Goal: Transaction & Acquisition: Purchase product/service

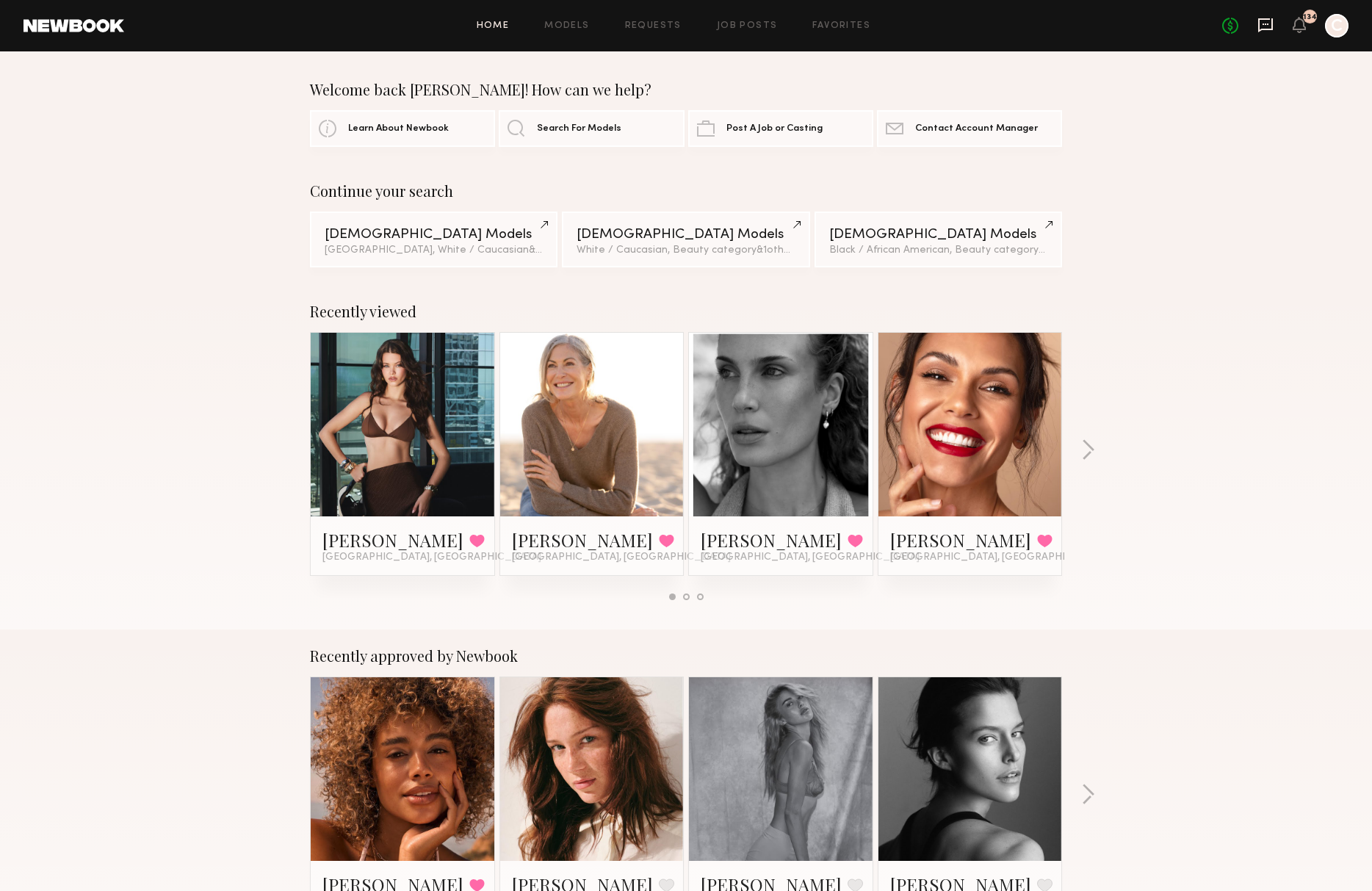
click at [1272, 26] on icon at bounding box center [1265, 25] width 14 height 14
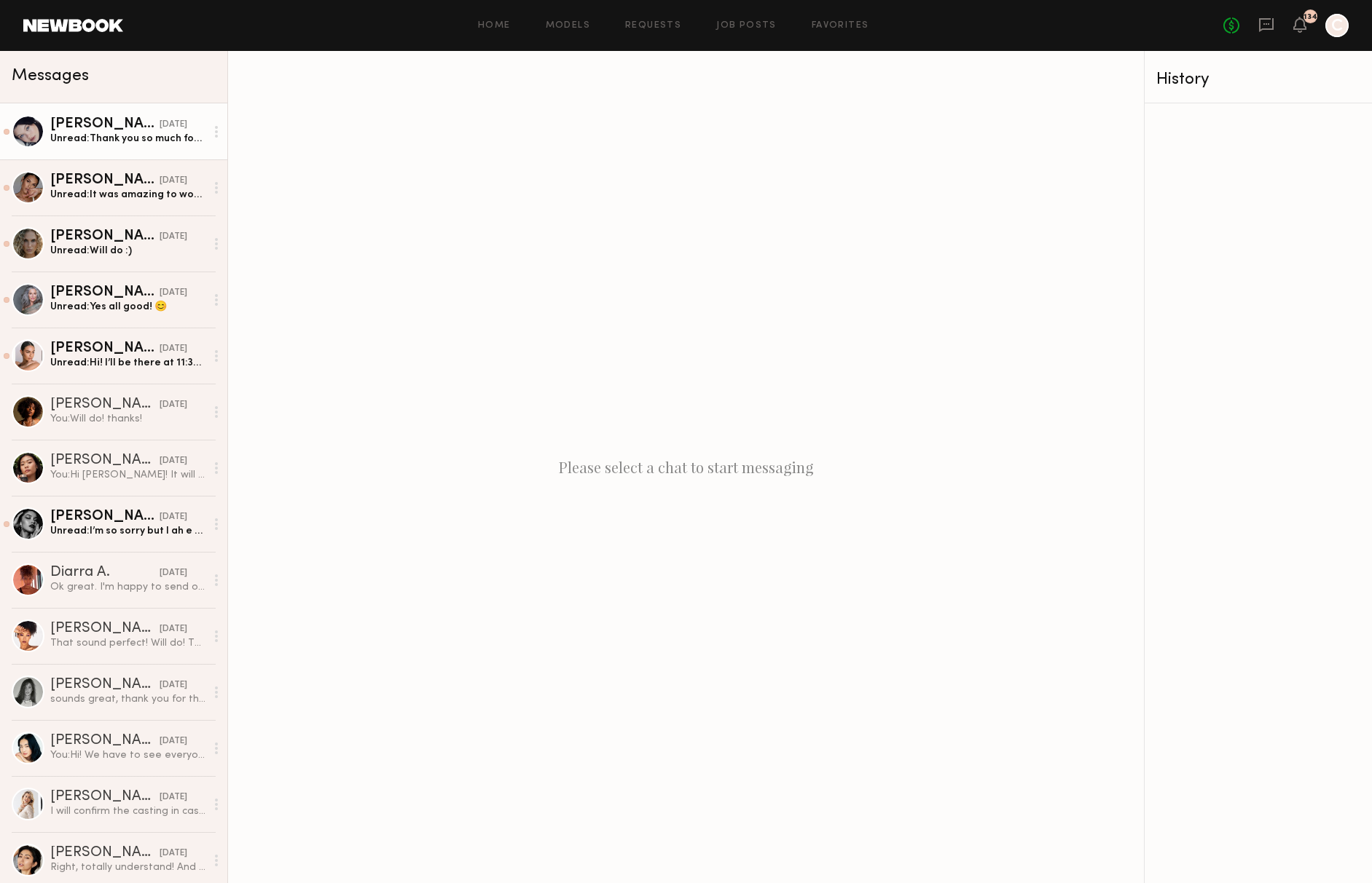
click at [122, 147] on link "[PERSON_NAME] [DATE] Unread: Thank you so much for [DATE], was a pleasure to wo…" at bounding box center [114, 131] width 227 height 56
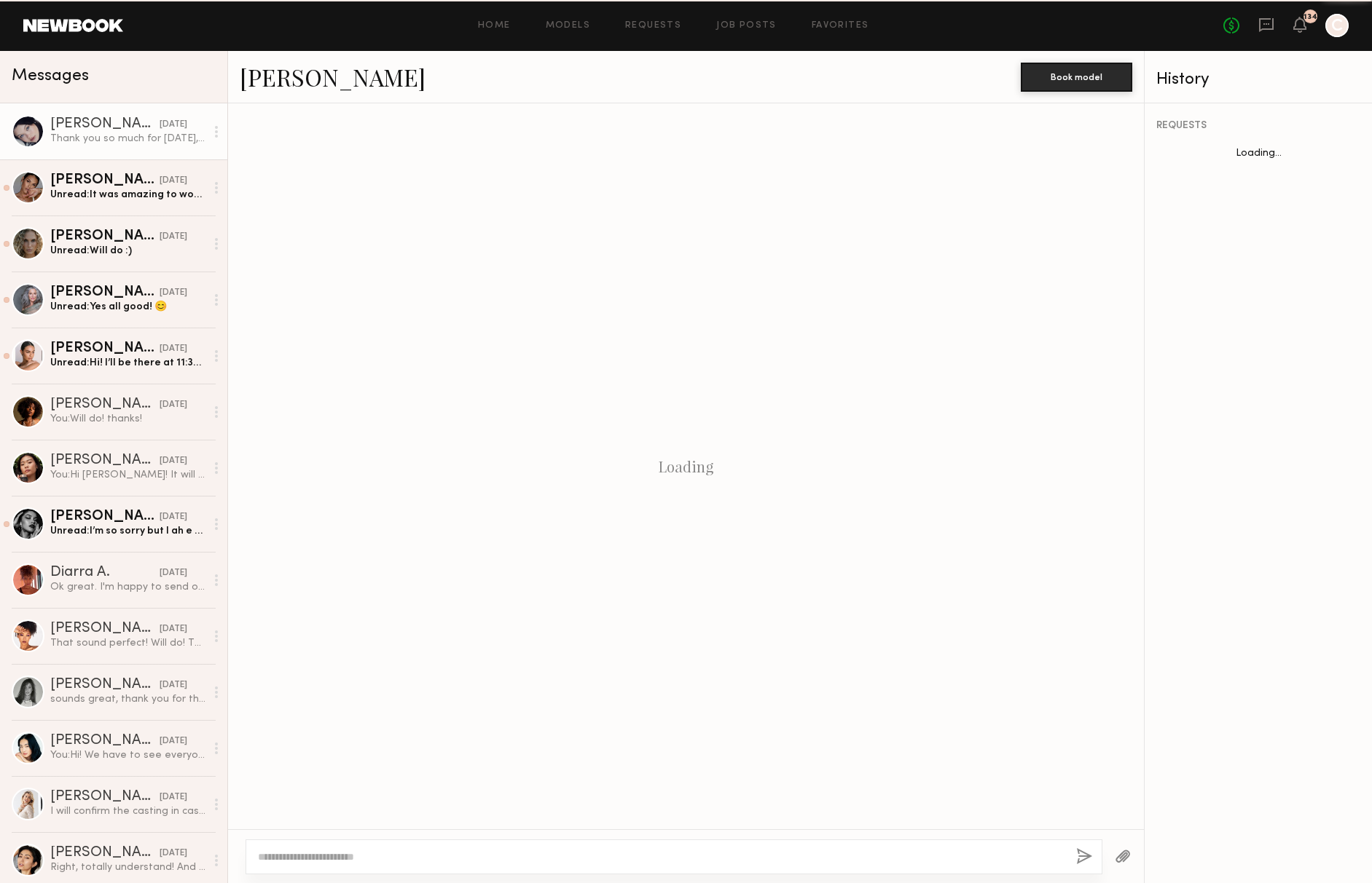
scroll to position [488, 0]
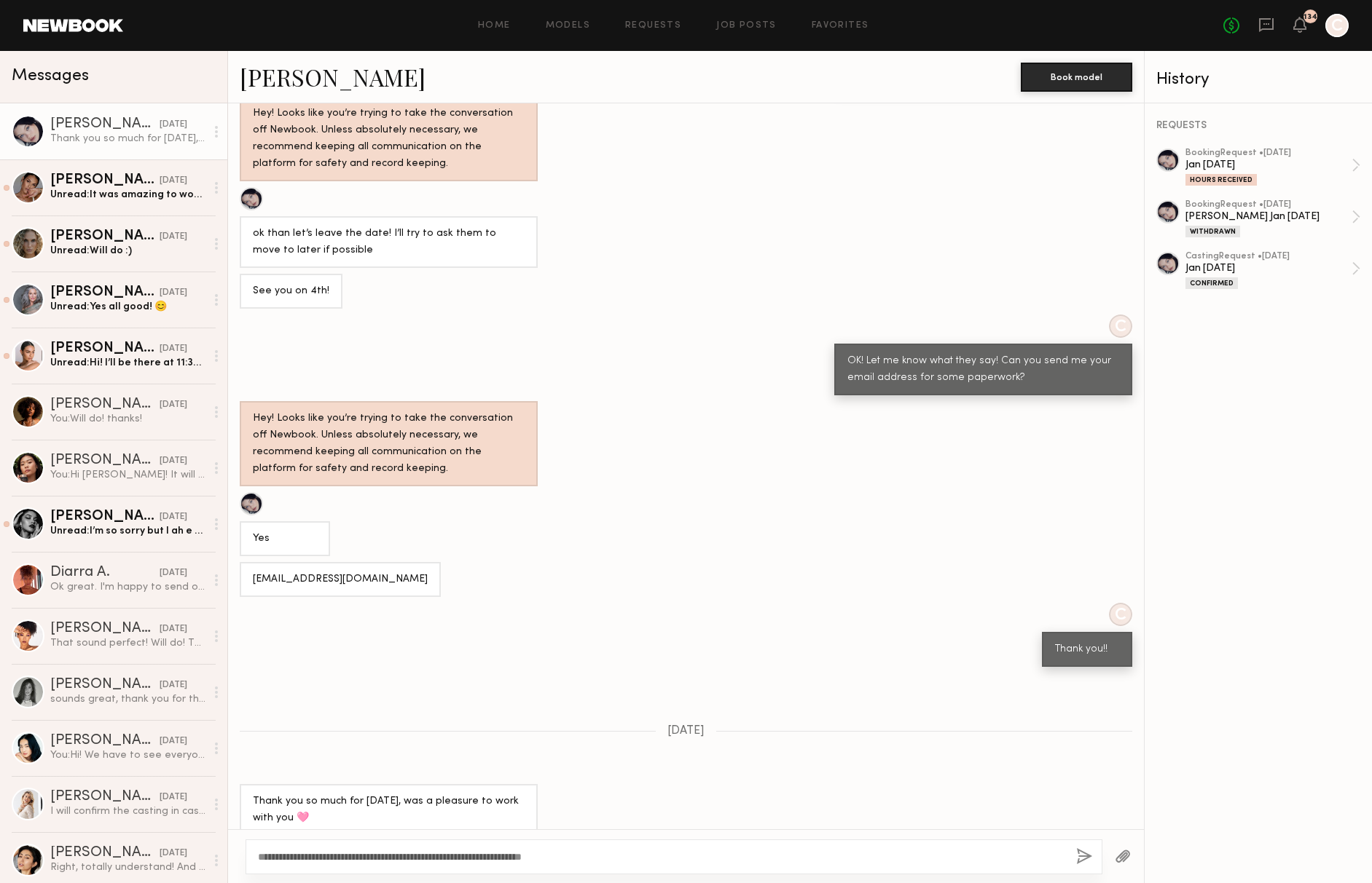
type textarea "**********"
click at [1076, 857] on button "button" at bounding box center [1084, 857] width 16 height 18
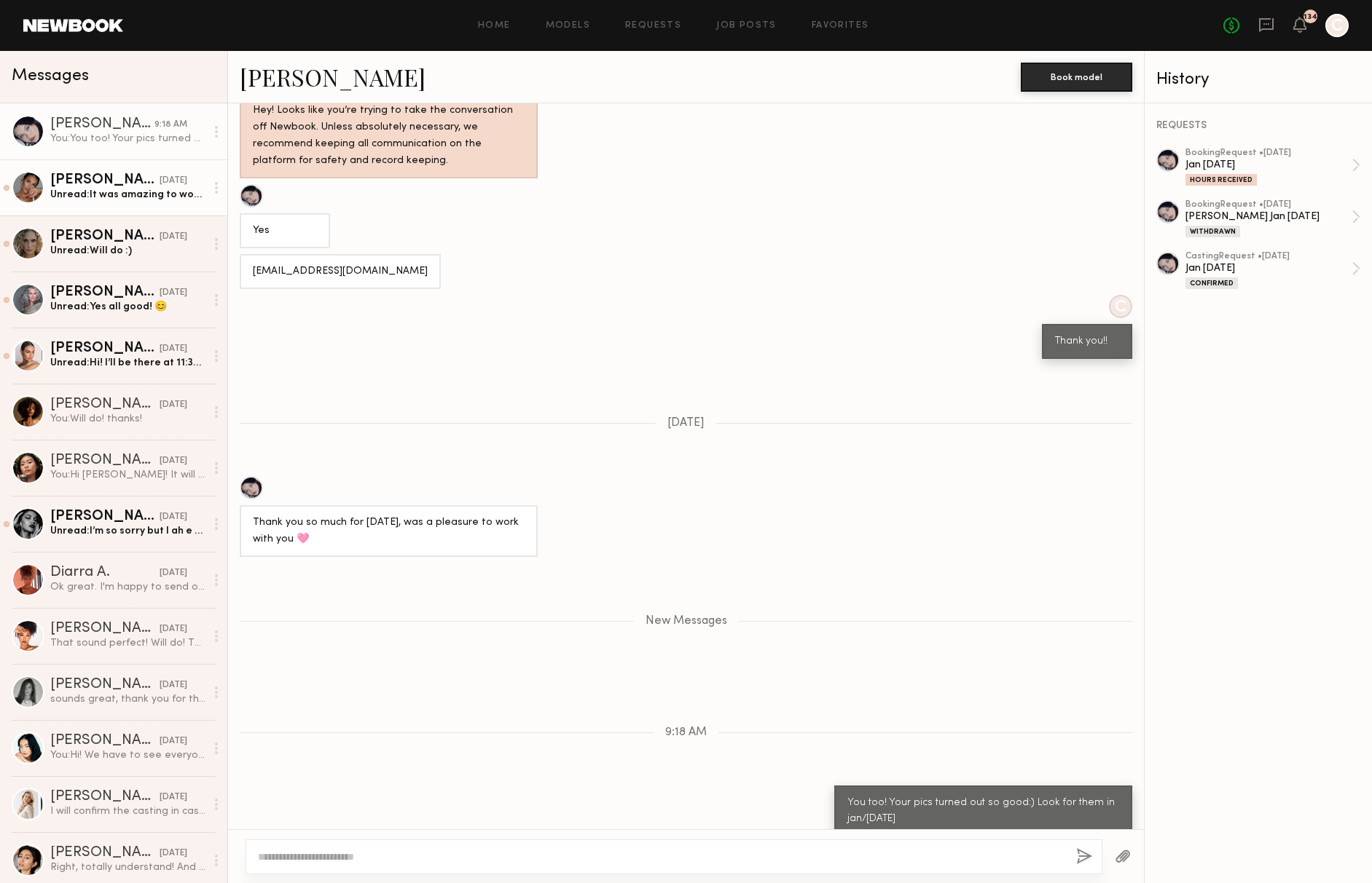
click at [68, 209] on link "[PERSON_NAME] [DATE] Unread: It was amazing to work with you all again!!! Thank…" at bounding box center [114, 187] width 227 height 56
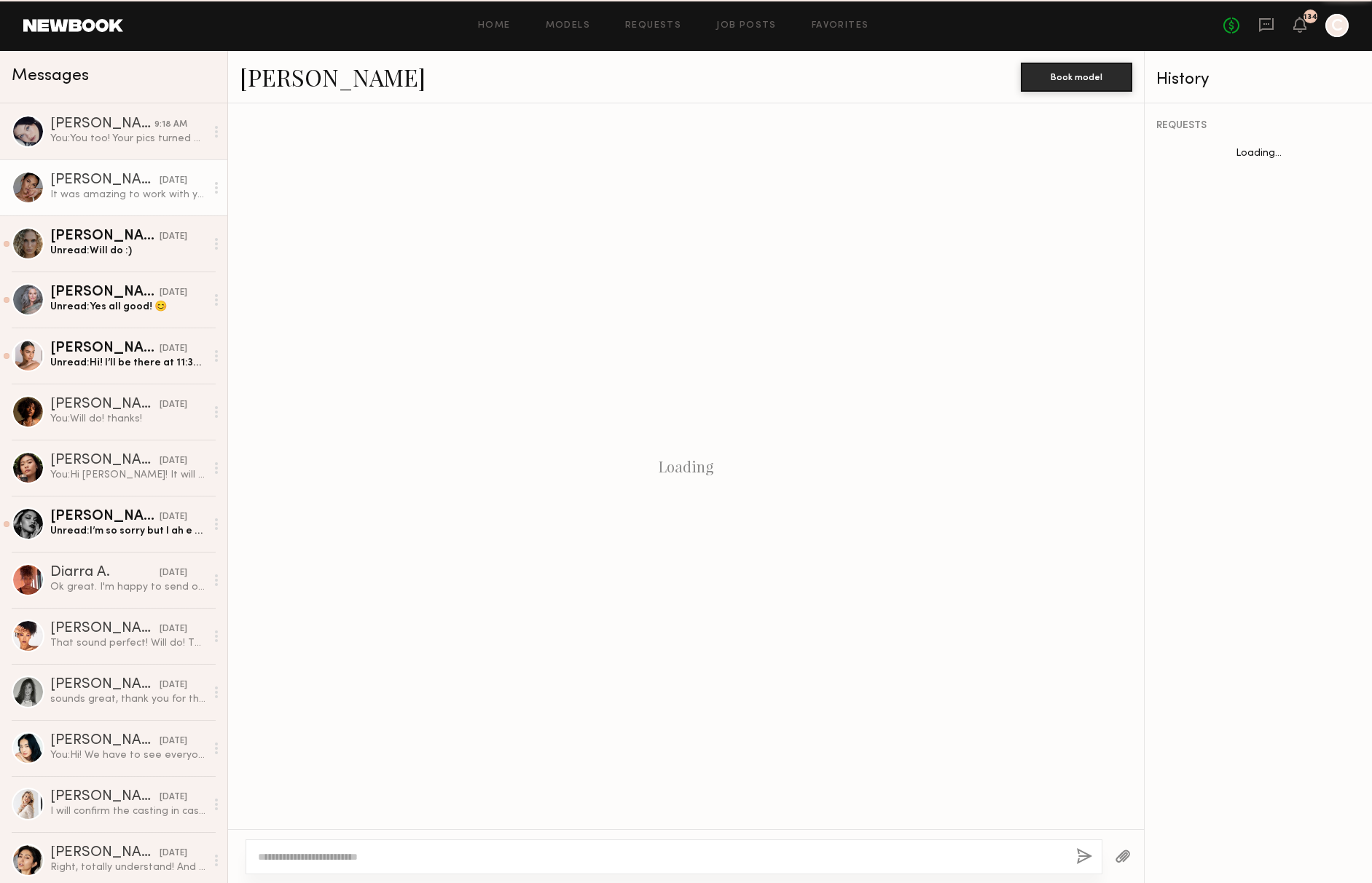
scroll to position [929, 0]
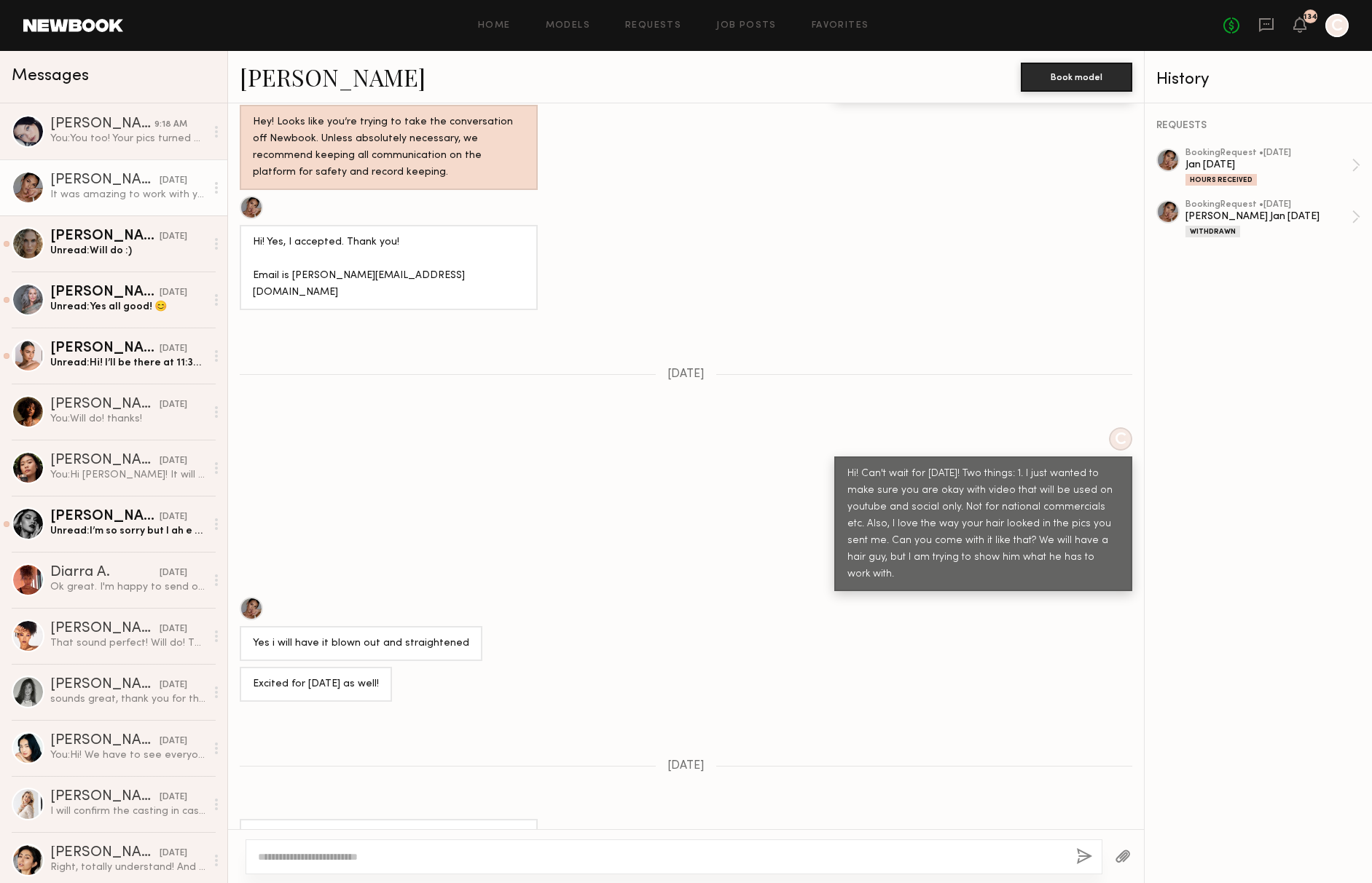
click at [345, 853] on textarea at bounding box center [661, 857] width 806 height 14
type textarea "*"
type textarea "**********"
click at [1083, 852] on button "button" at bounding box center [1084, 857] width 16 height 18
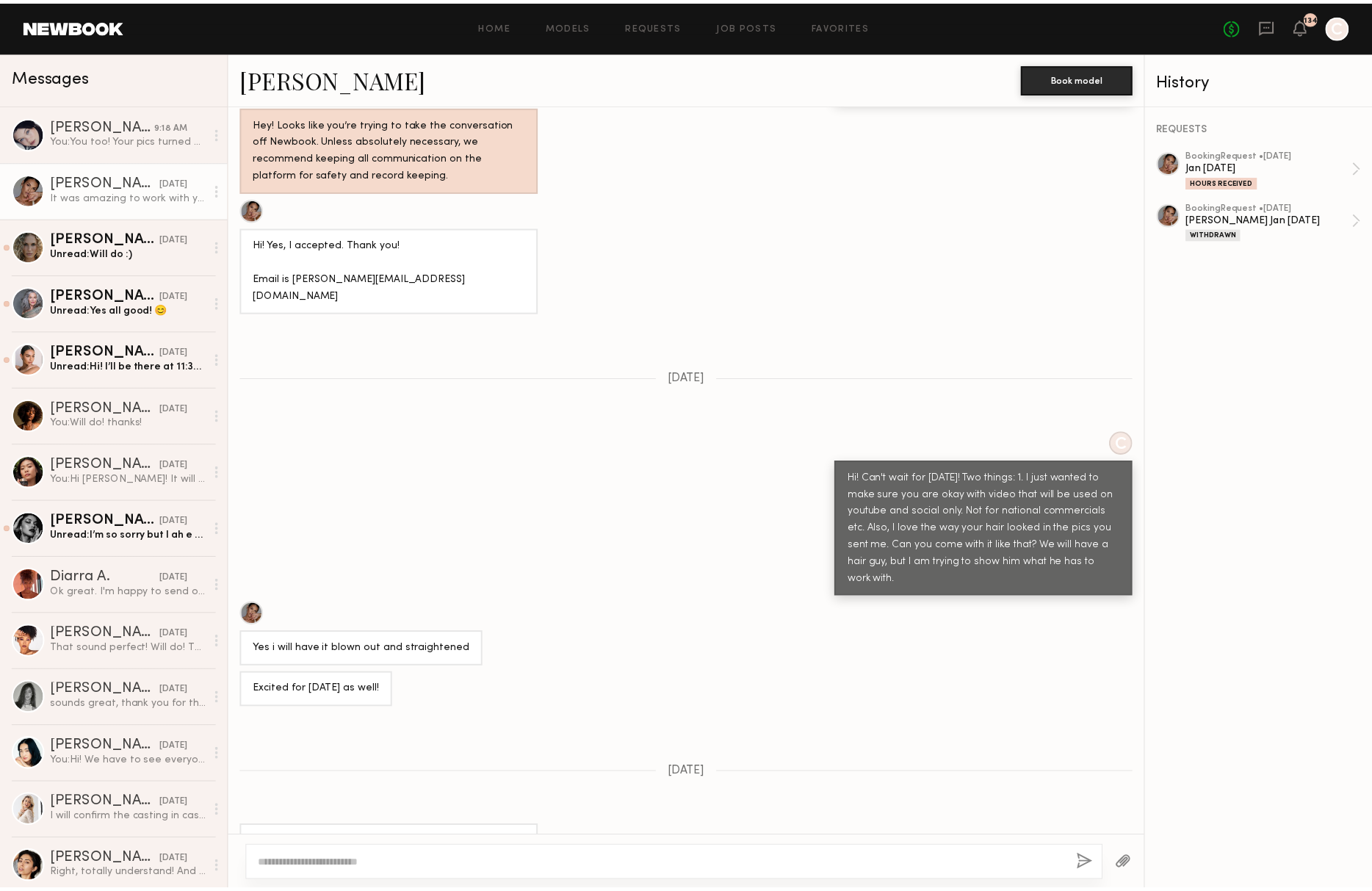
scroll to position [1202, 0]
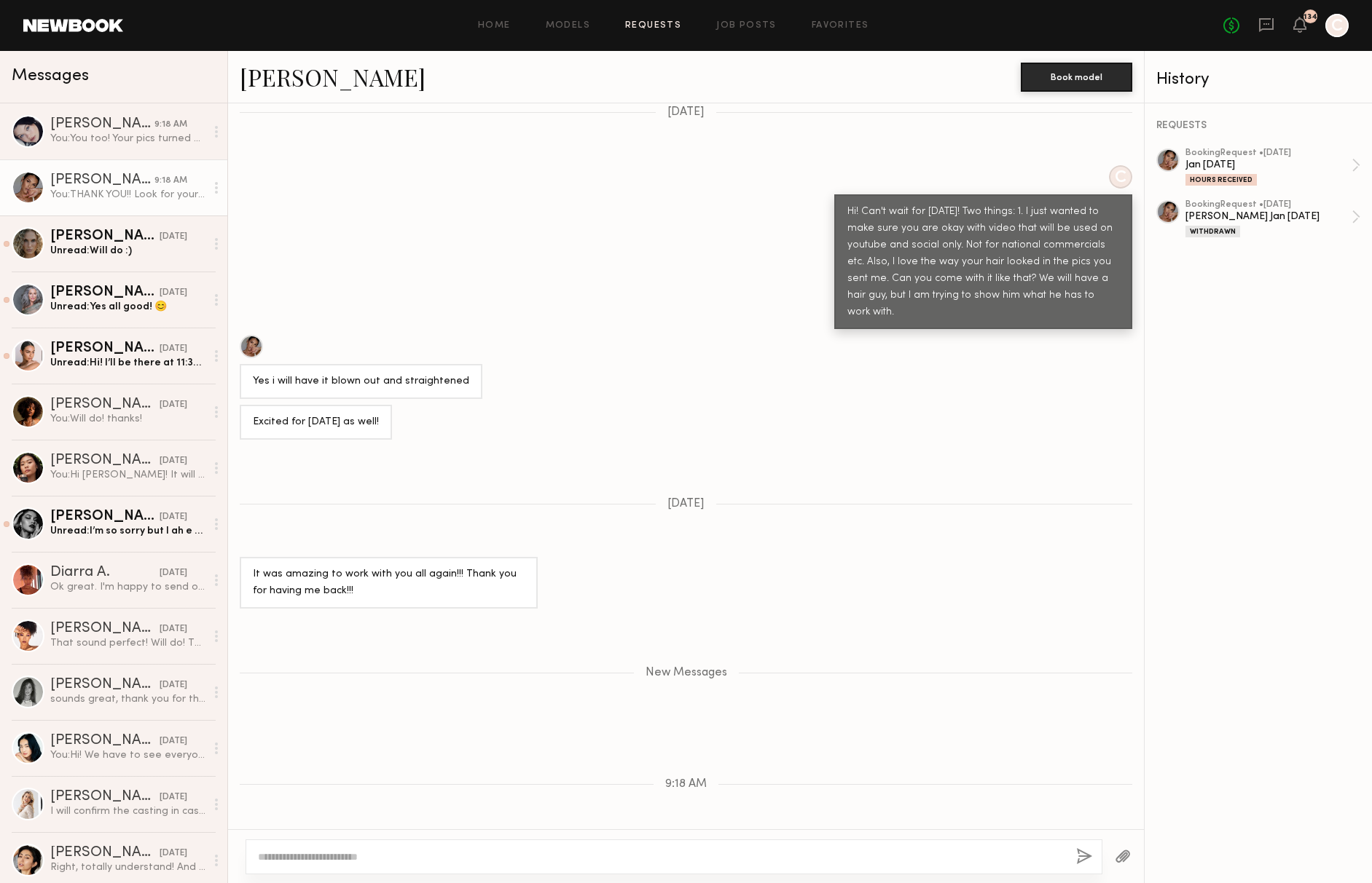
click at [636, 26] on link "Requests" at bounding box center [653, 26] width 56 height 10
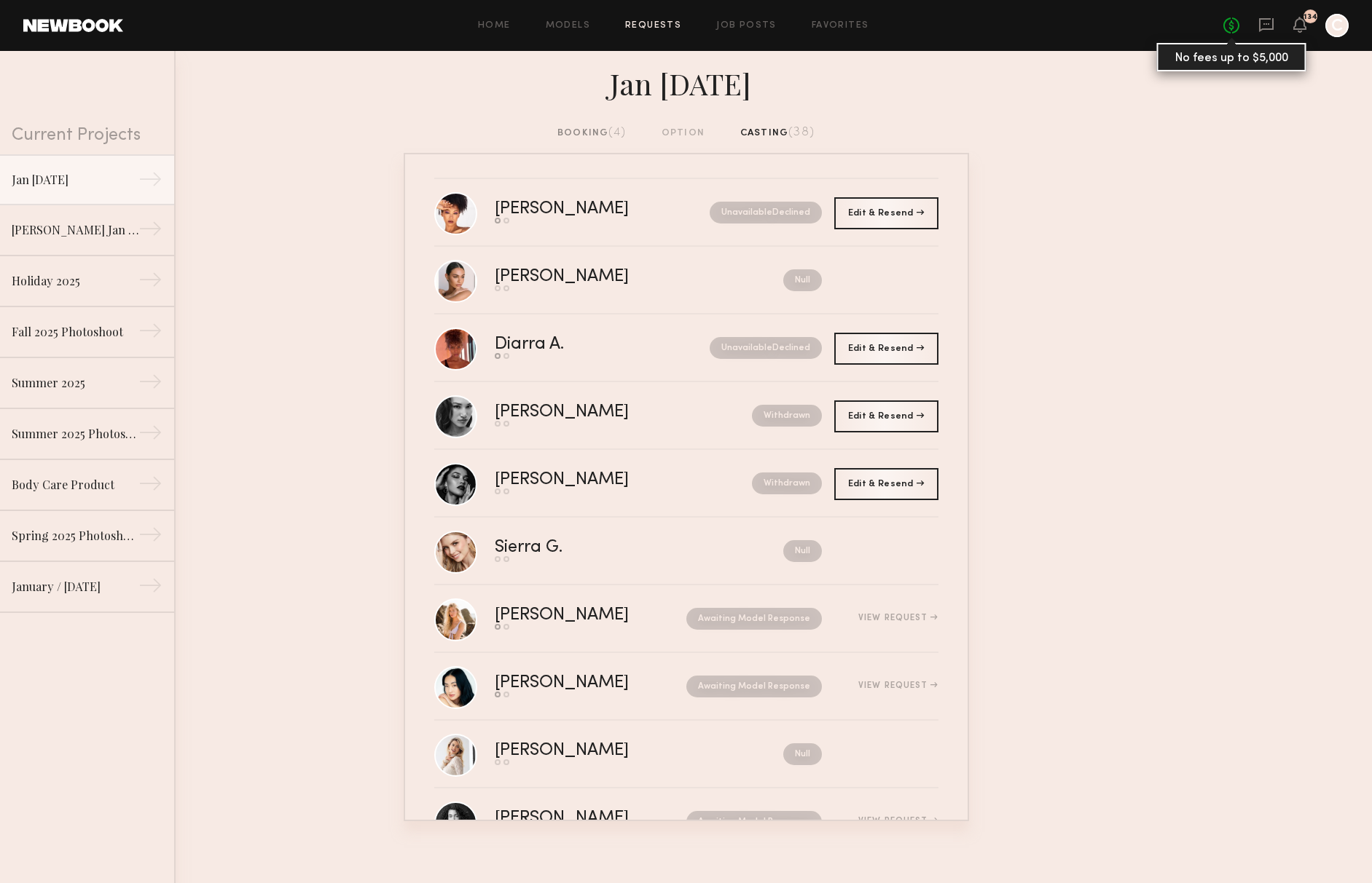
click at [1233, 24] on link "No fees up to $5,000" at bounding box center [1231, 25] width 16 height 16
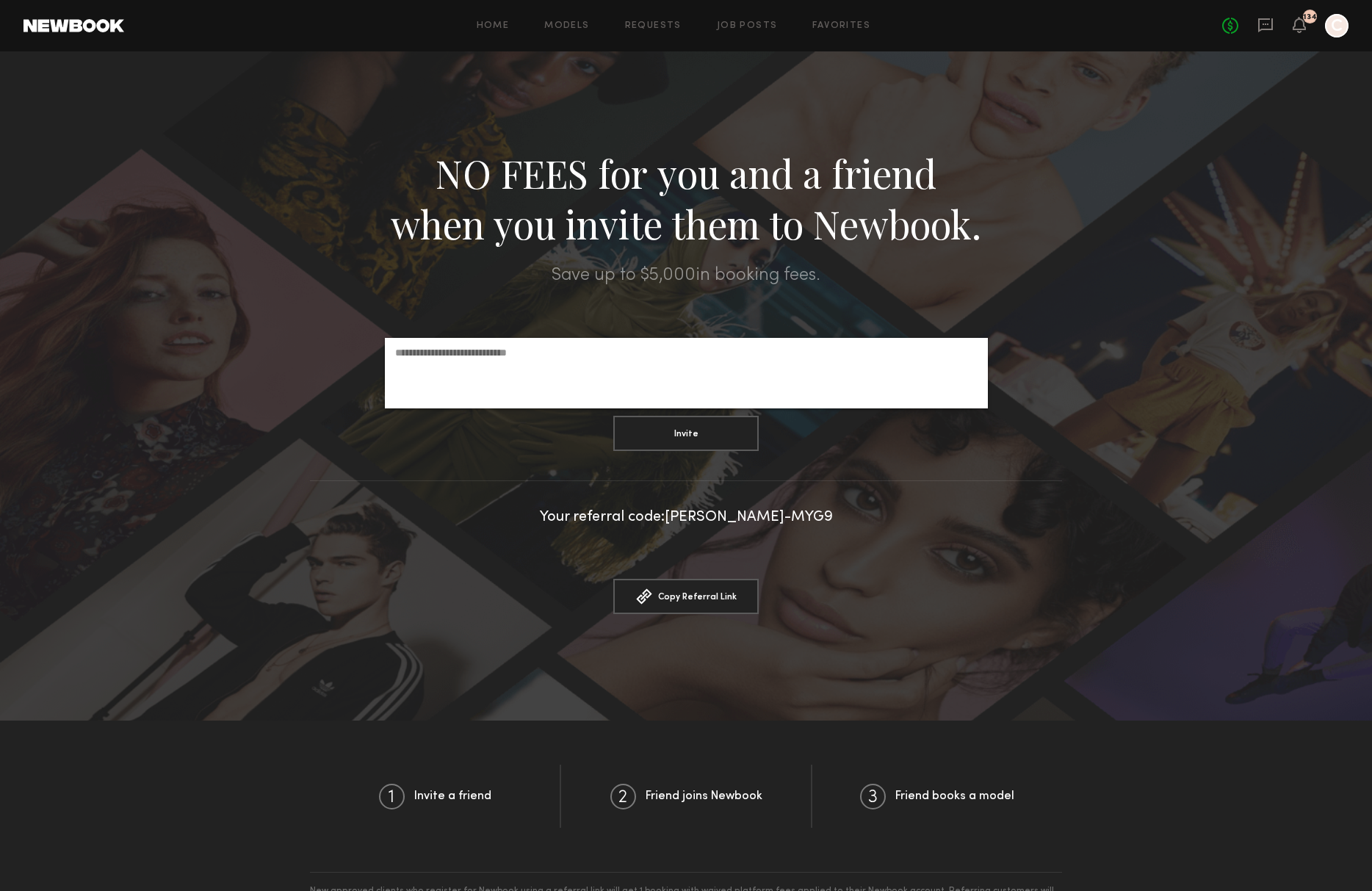
click at [478, 67] on div at bounding box center [686, 385] width 1372 height 669
click at [501, 28] on link "Home" at bounding box center [493, 26] width 33 height 10
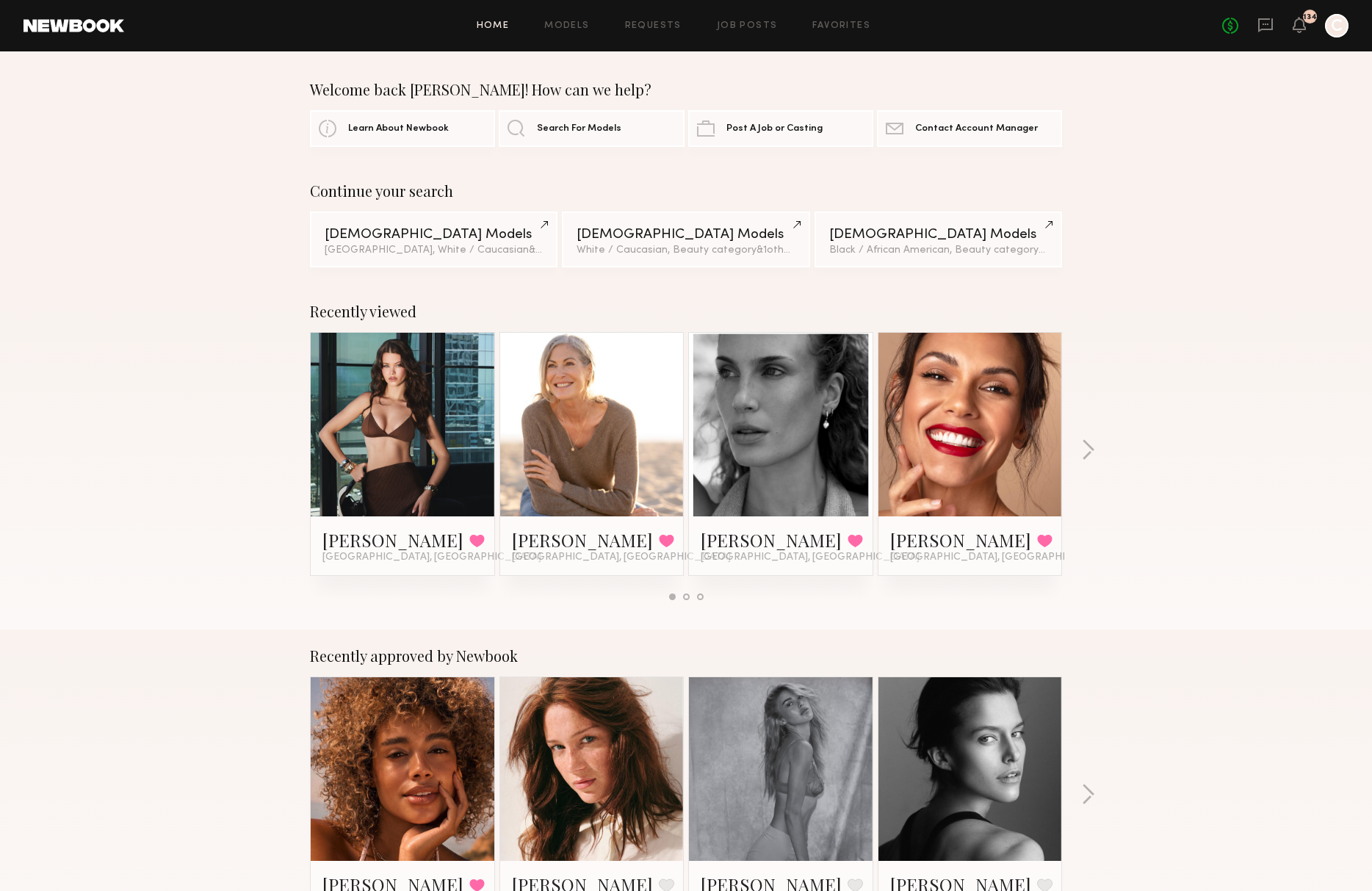
click at [573, 31] on div "Home Models Requests Job Posts Favorites Sign Out No fees up to $5,000 134 C" at bounding box center [736, 25] width 1225 height 23
click at [572, 22] on link "Models" at bounding box center [567, 26] width 45 height 10
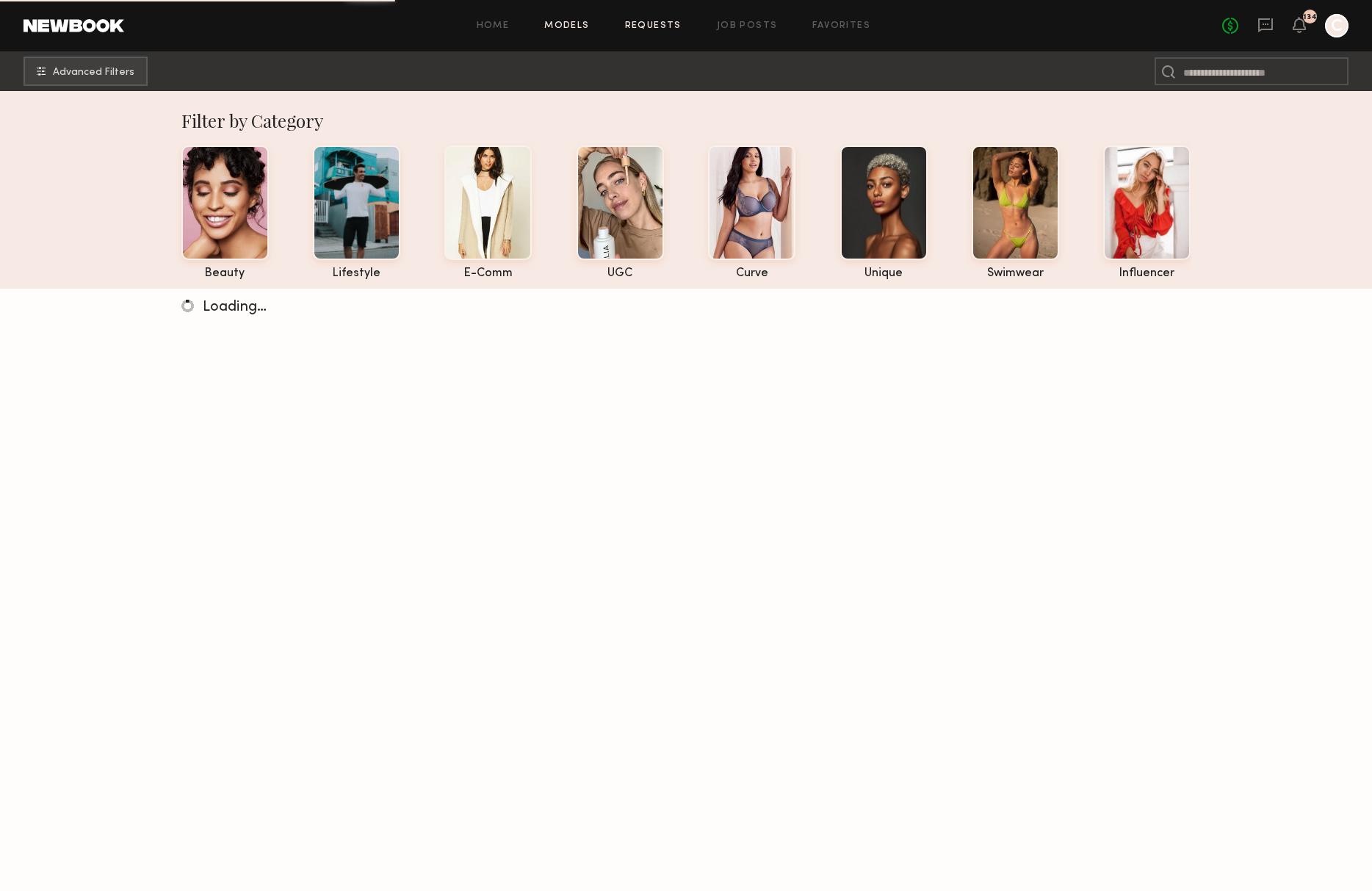
click at [652, 29] on link "Requests" at bounding box center [653, 26] width 57 height 10
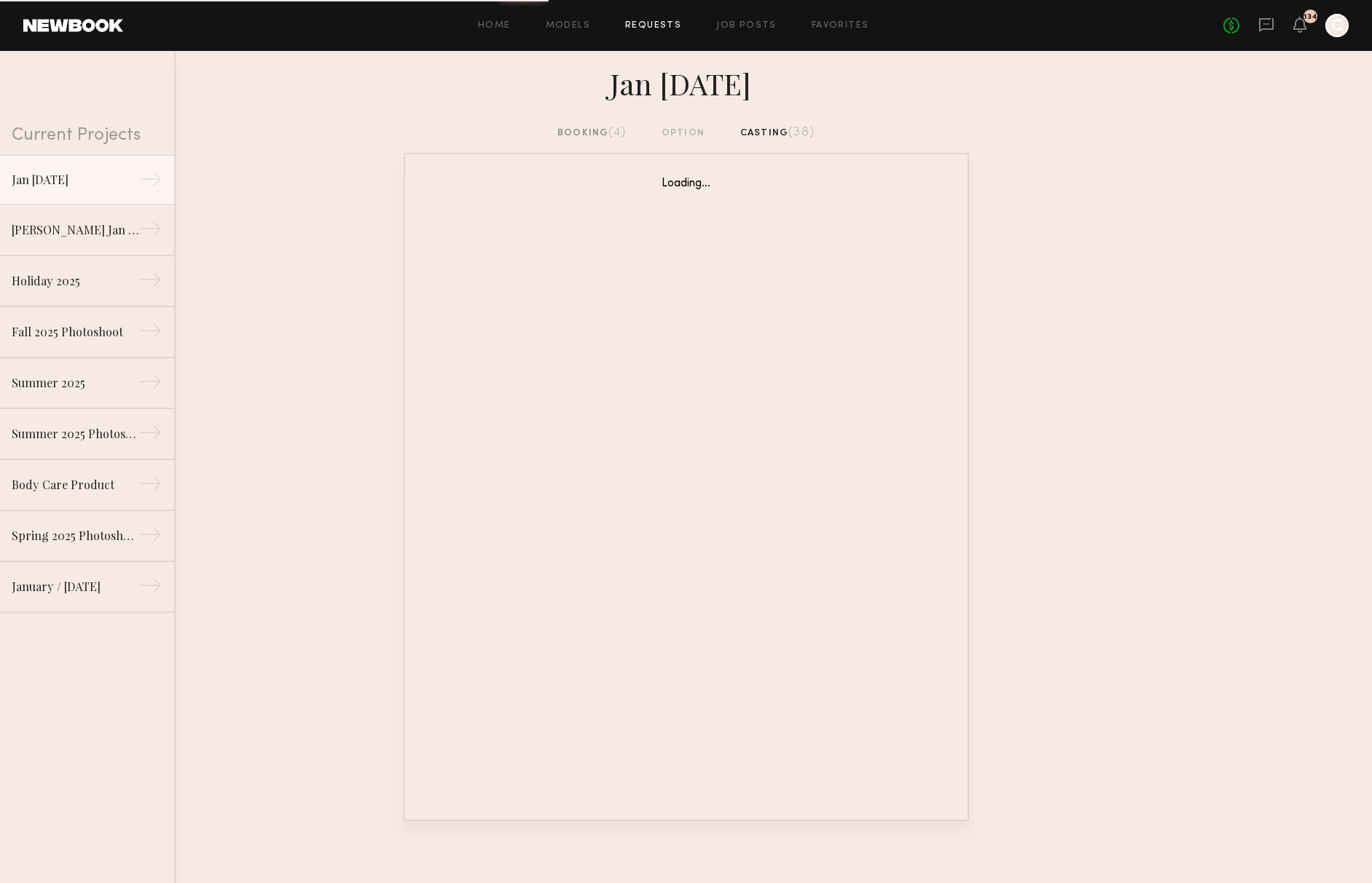
click at [586, 133] on div "booking (4)" at bounding box center [592, 133] width 68 height 16
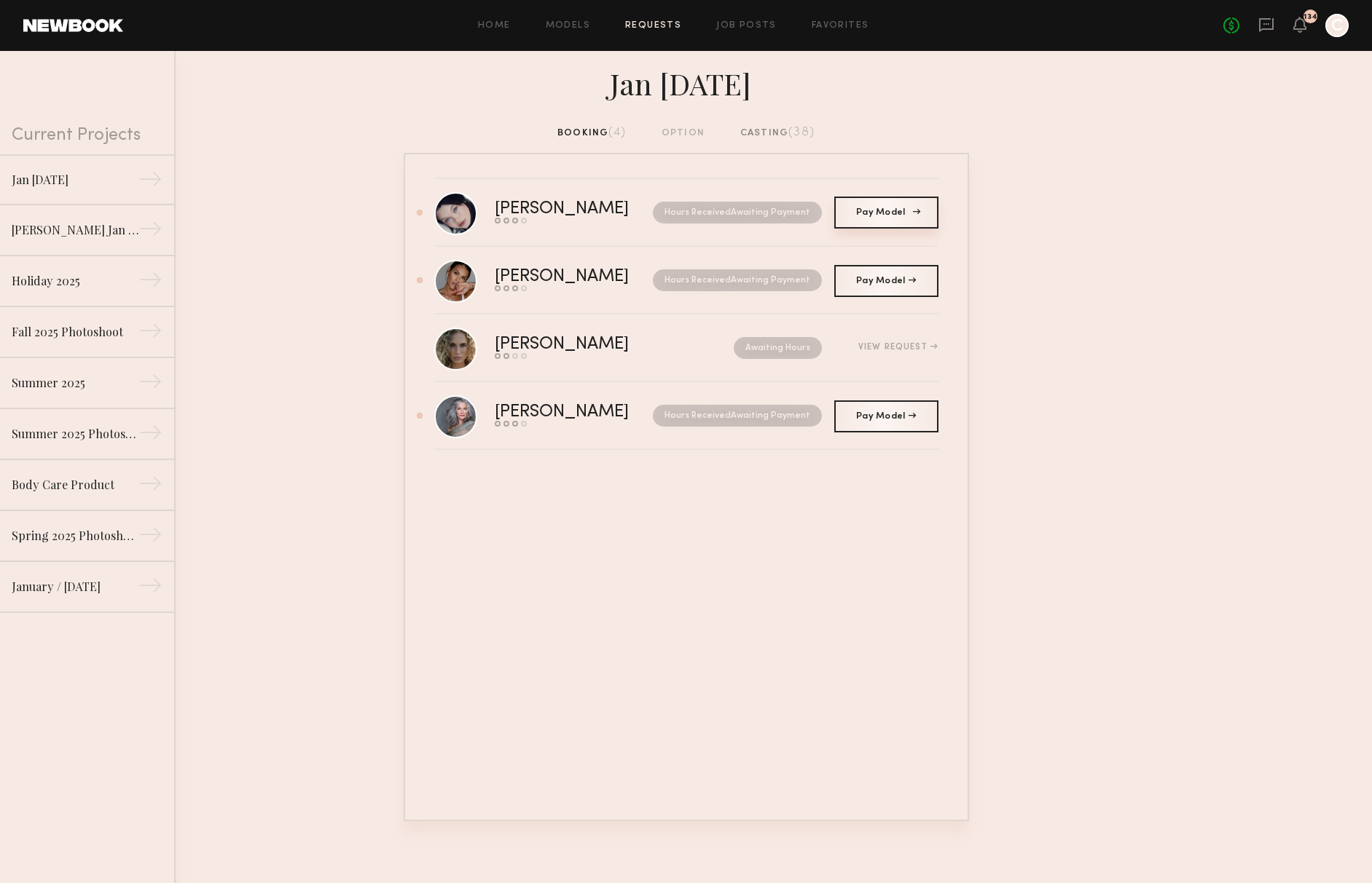
click at [895, 218] on link "Pay Model Pay" at bounding box center [886, 213] width 104 height 32
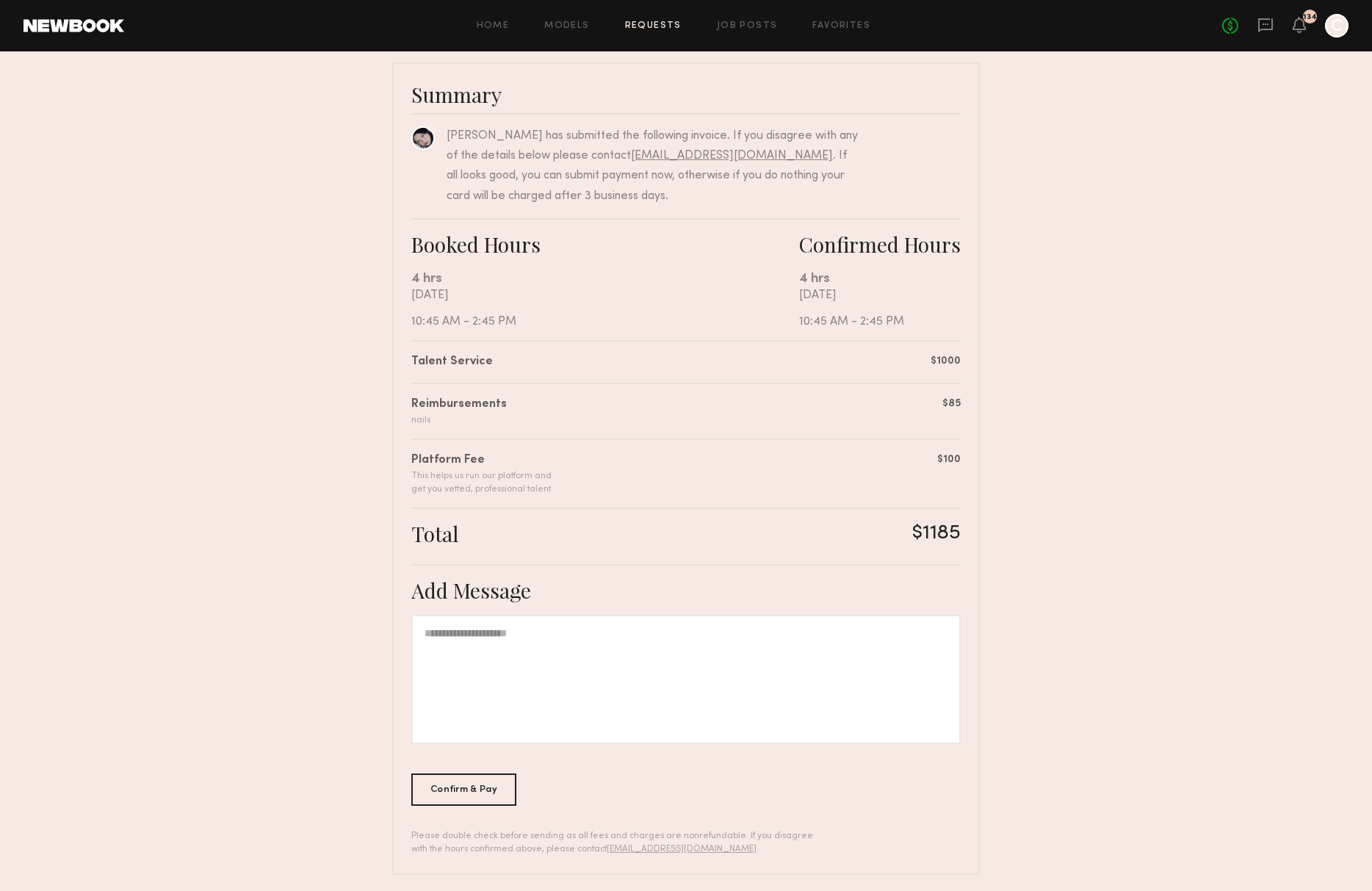
scroll to position [103, 0]
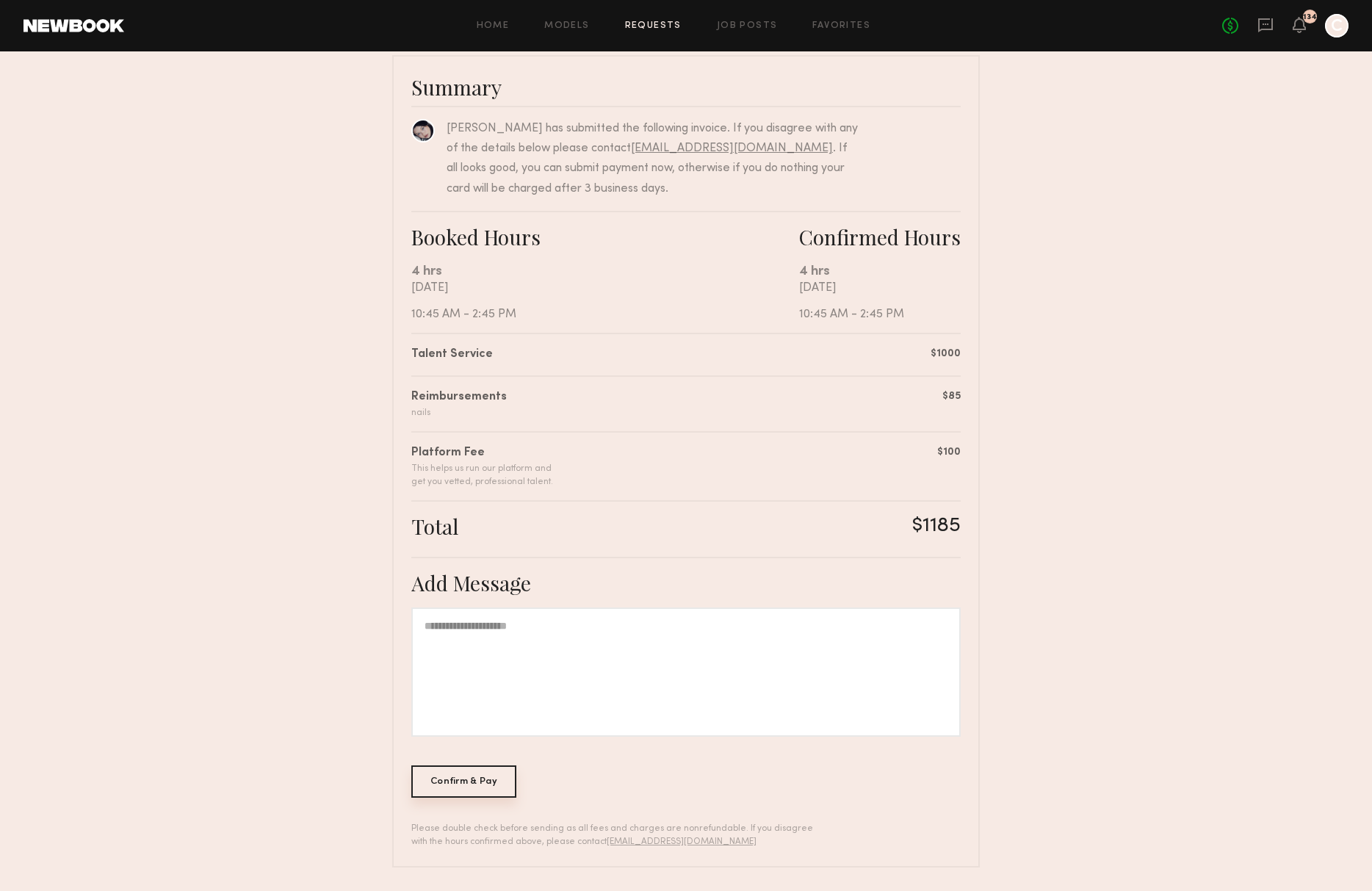
click at [469, 784] on div "Confirm & Pay" at bounding box center [464, 782] width 105 height 32
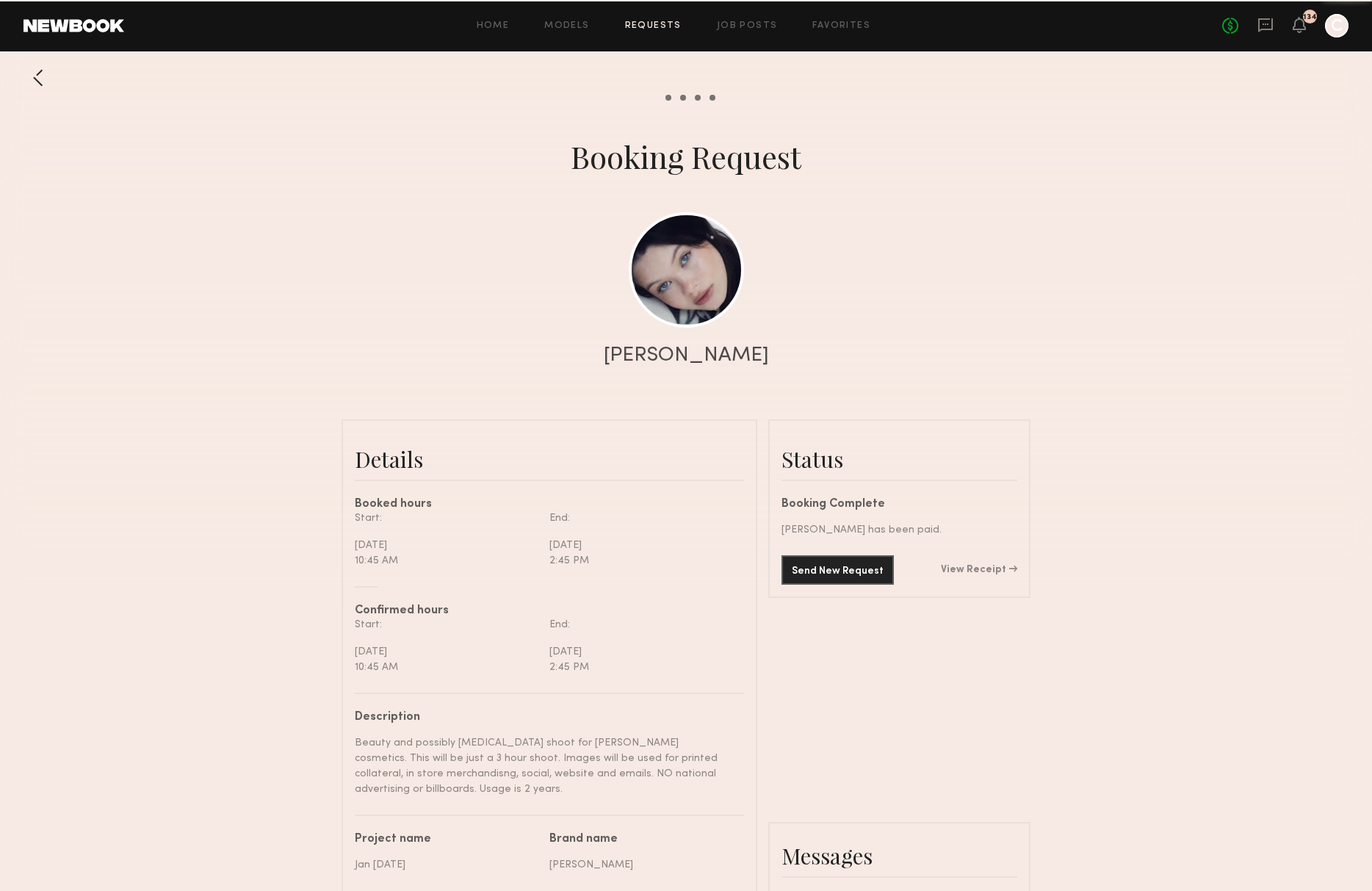
scroll to position [1168, 0]
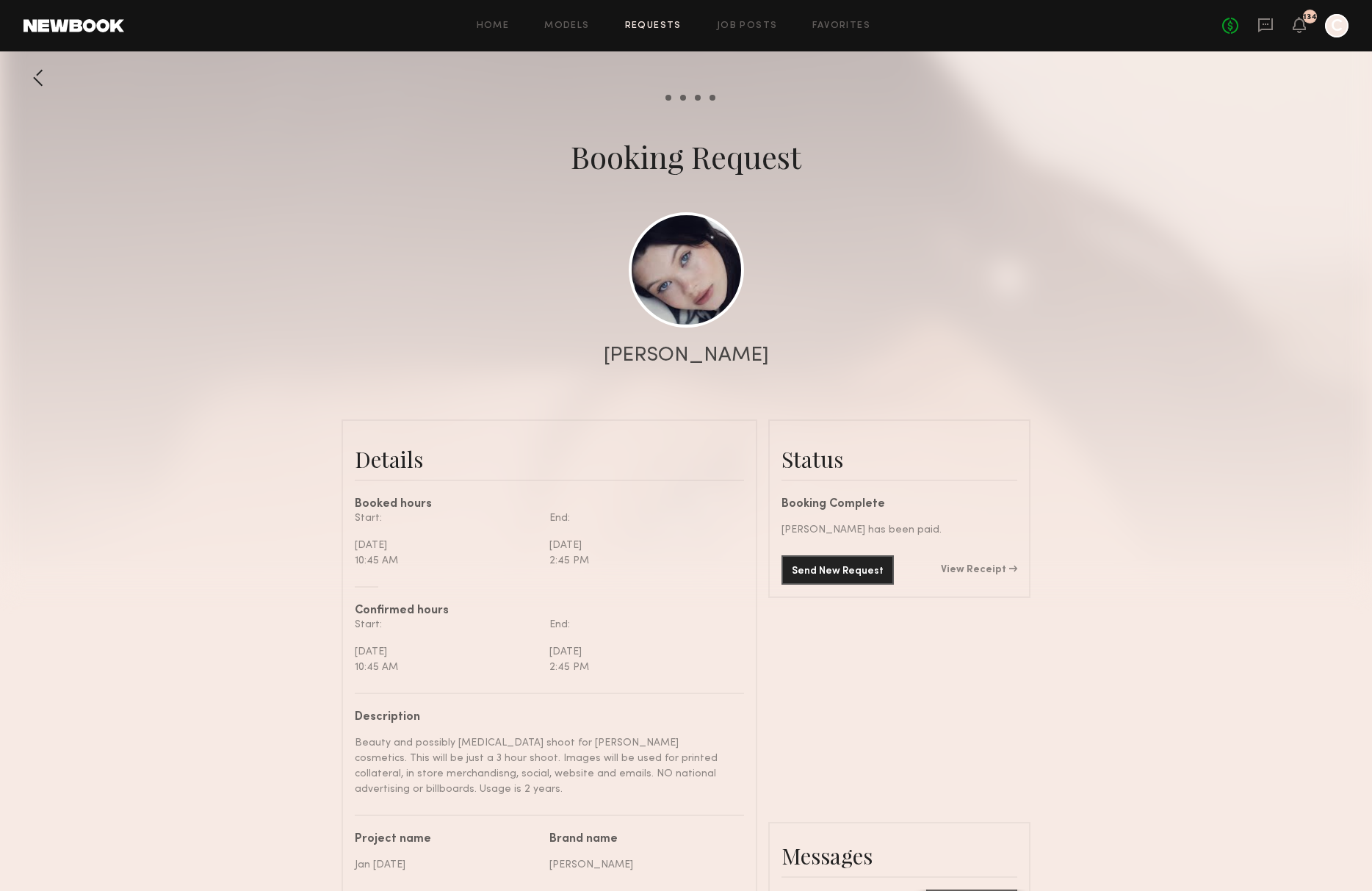
click at [38, 81] on div at bounding box center [38, 78] width 30 height 30
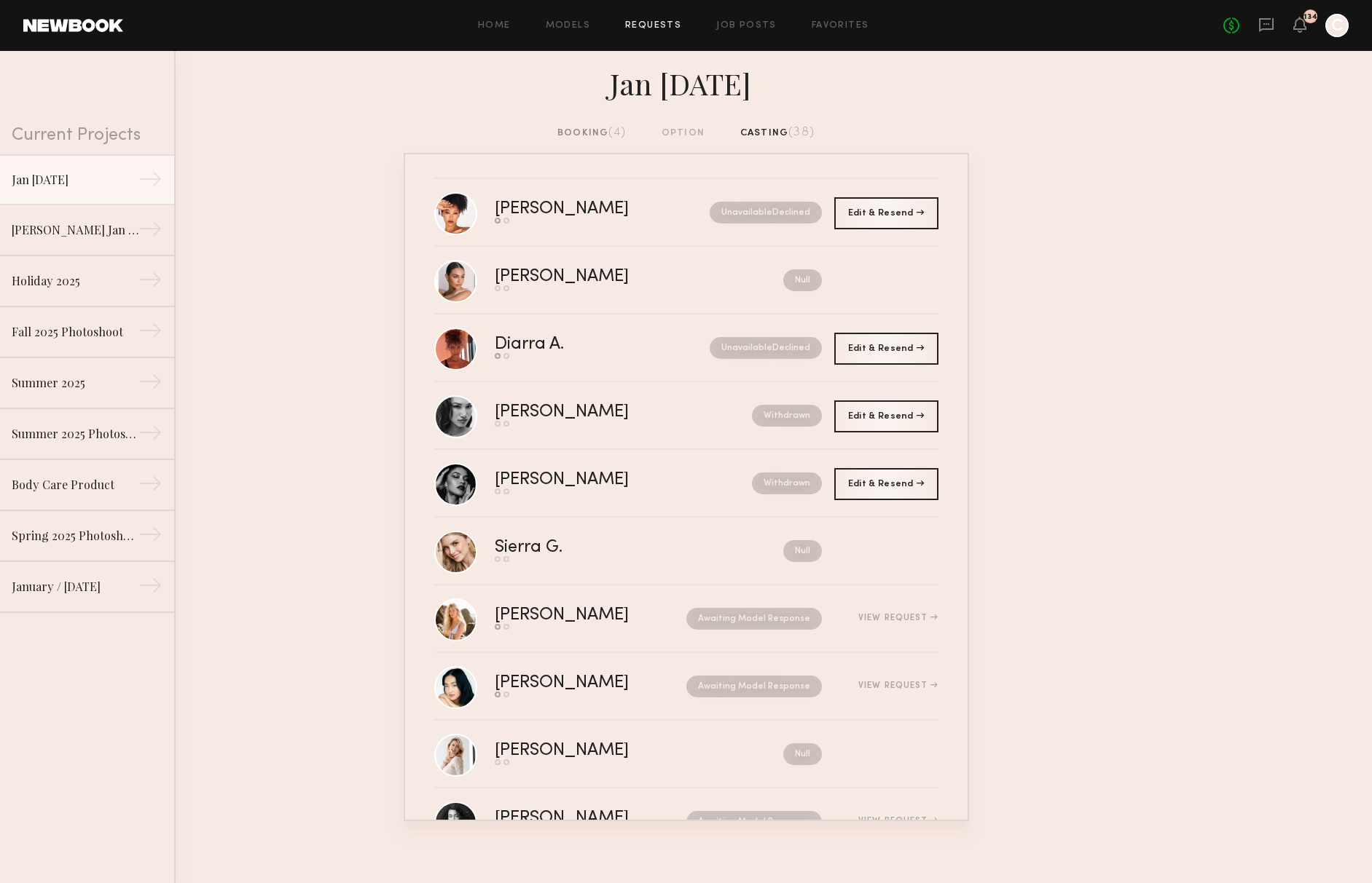
click at [571, 134] on div "booking (4)" at bounding box center [592, 133] width 68 height 16
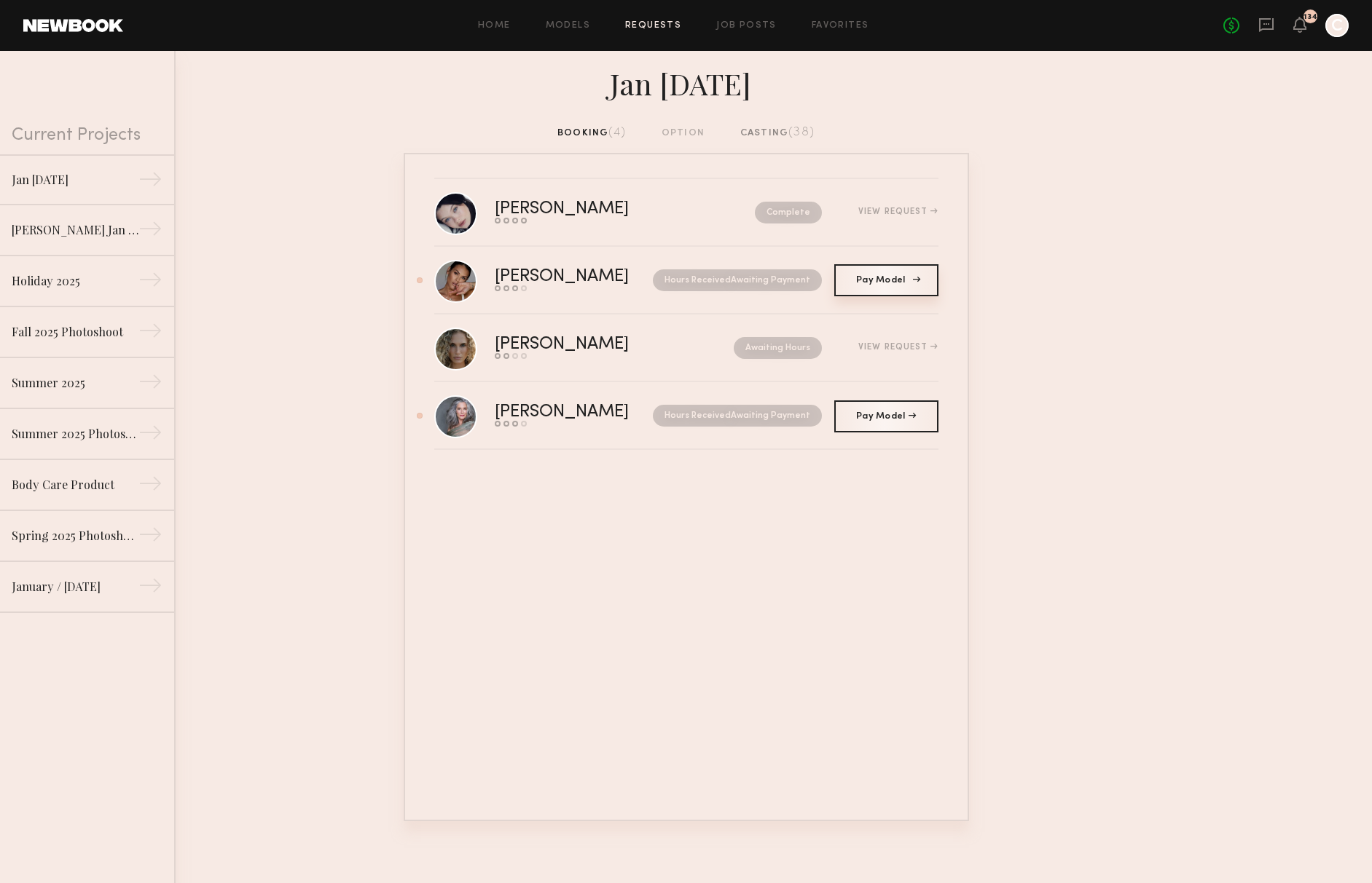
click at [882, 280] on span "Pay Model" at bounding box center [886, 280] width 60 height 9
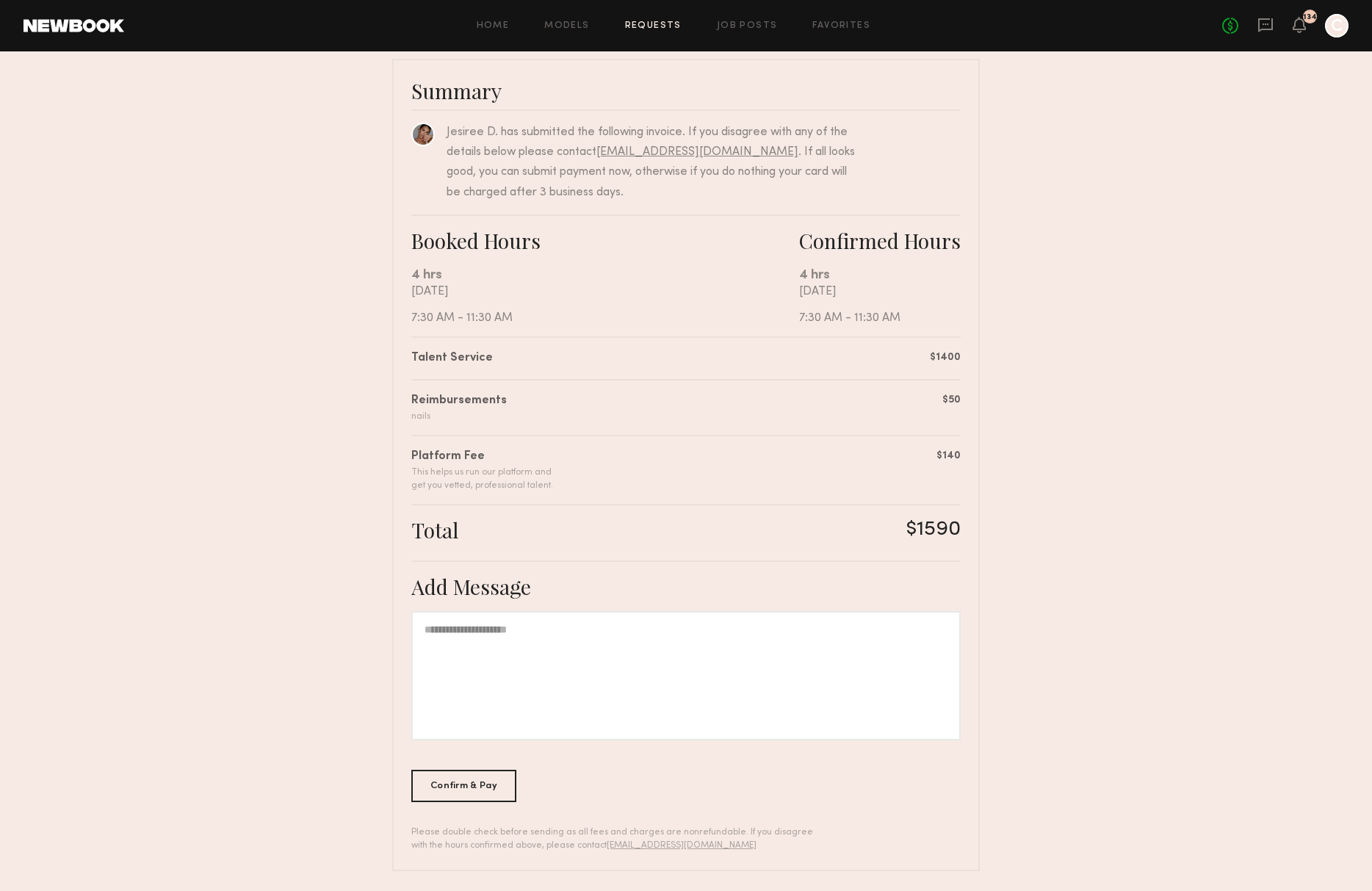
scroll to position [103, 0]
click at [478, 790] on div "Confirm & Pay" at bounding box center [464, 782] width 105 height 32
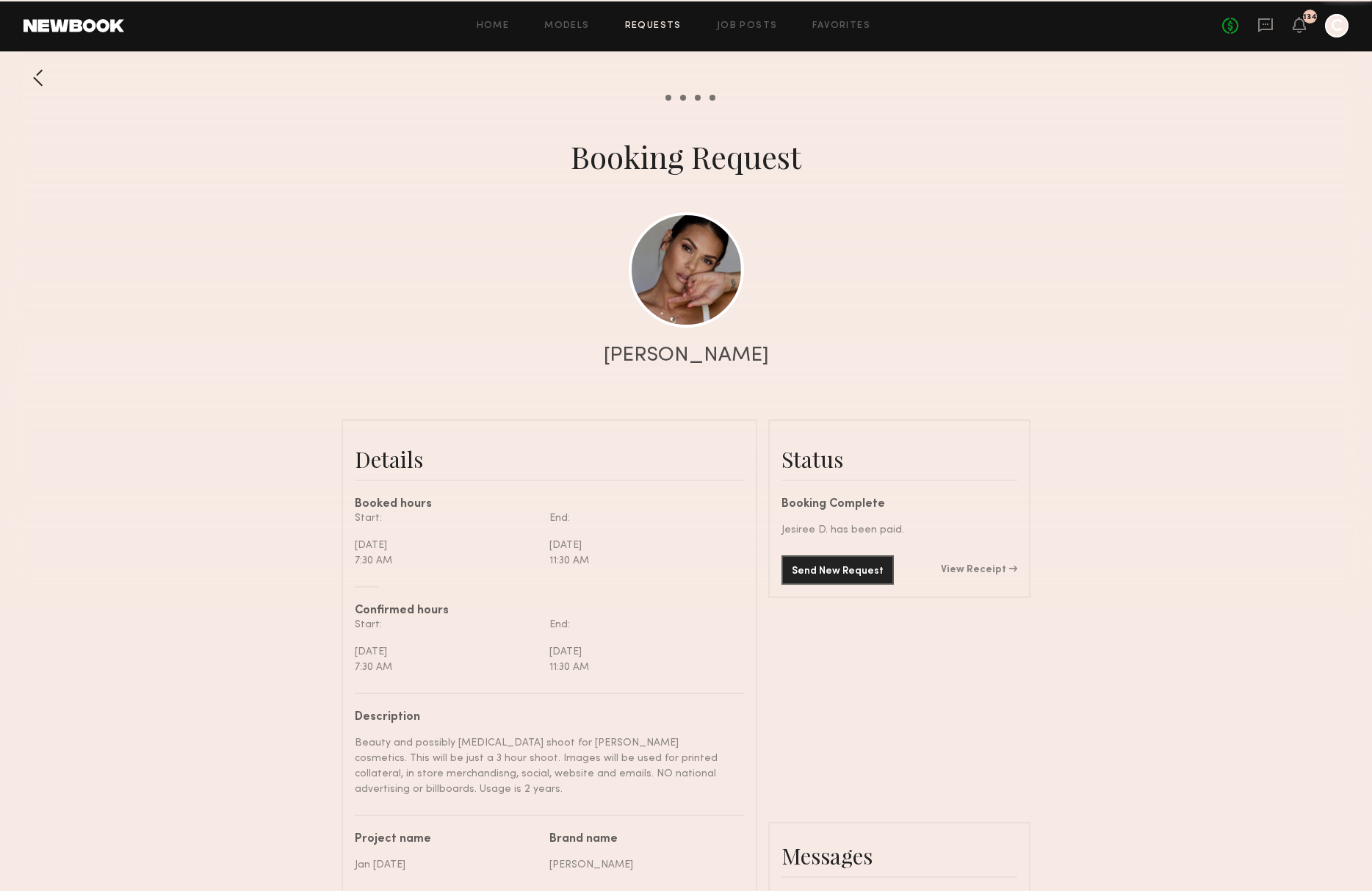
scroll to position [1566, 0]
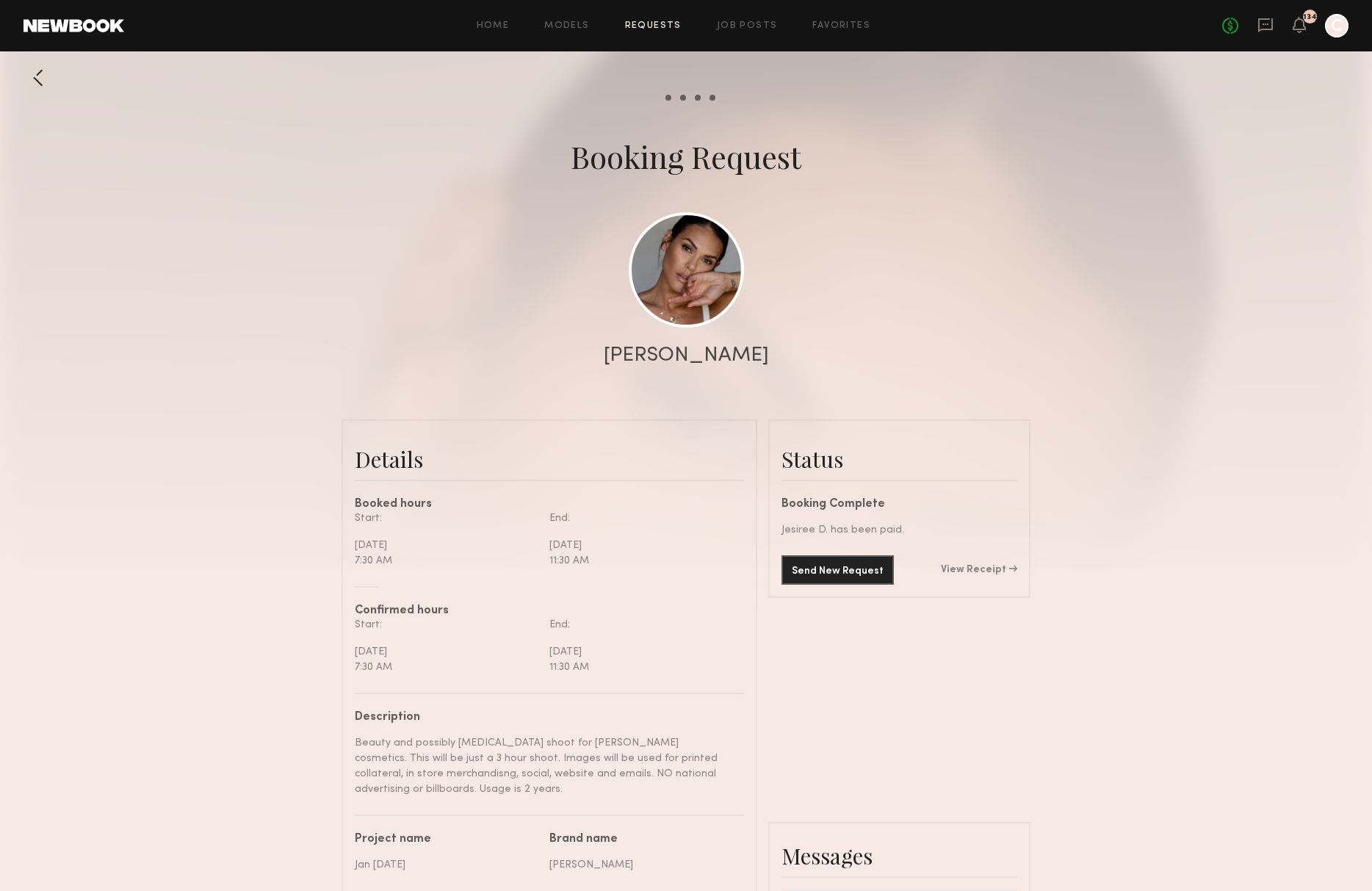
click at [42, 78] on div at bounding box center [38, 78] width 30 height 30
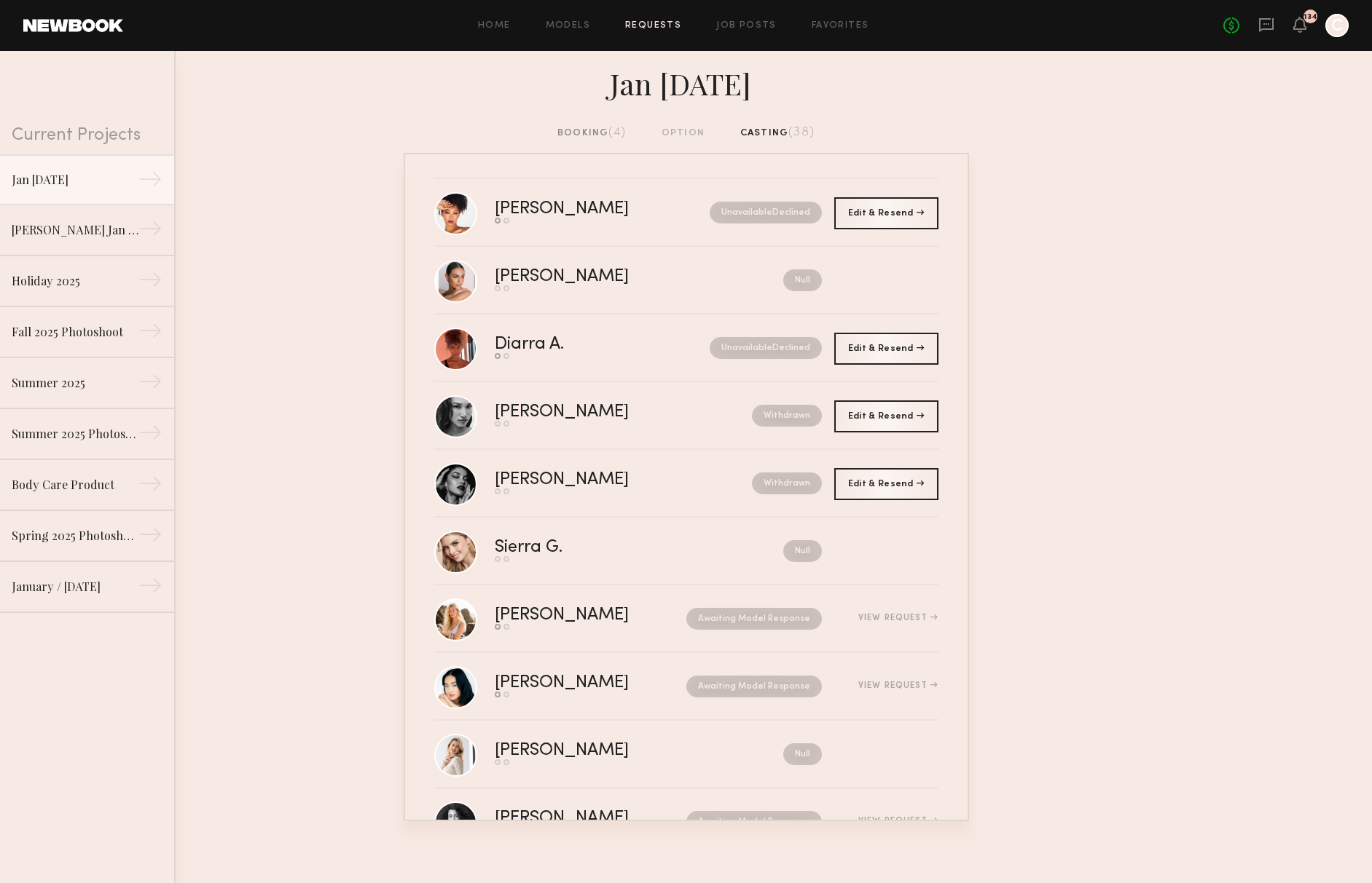
click at [575, 137] on div "booking (4)" at bounding box center [592, 133] width 68 height 16
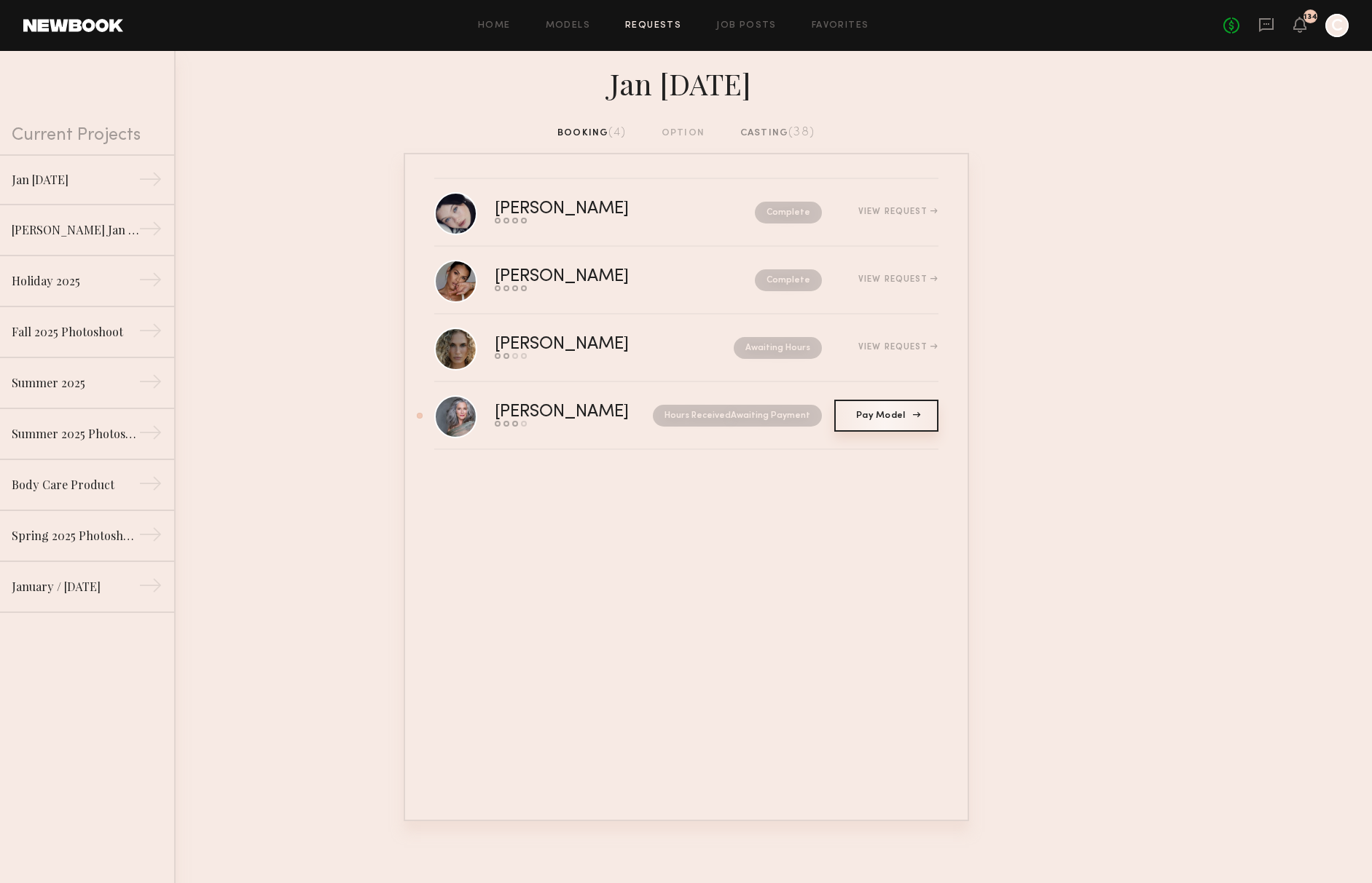
click at [892, 422] on link "Pay Model Pay" at bounding box center [886, 415] width 104 height 32
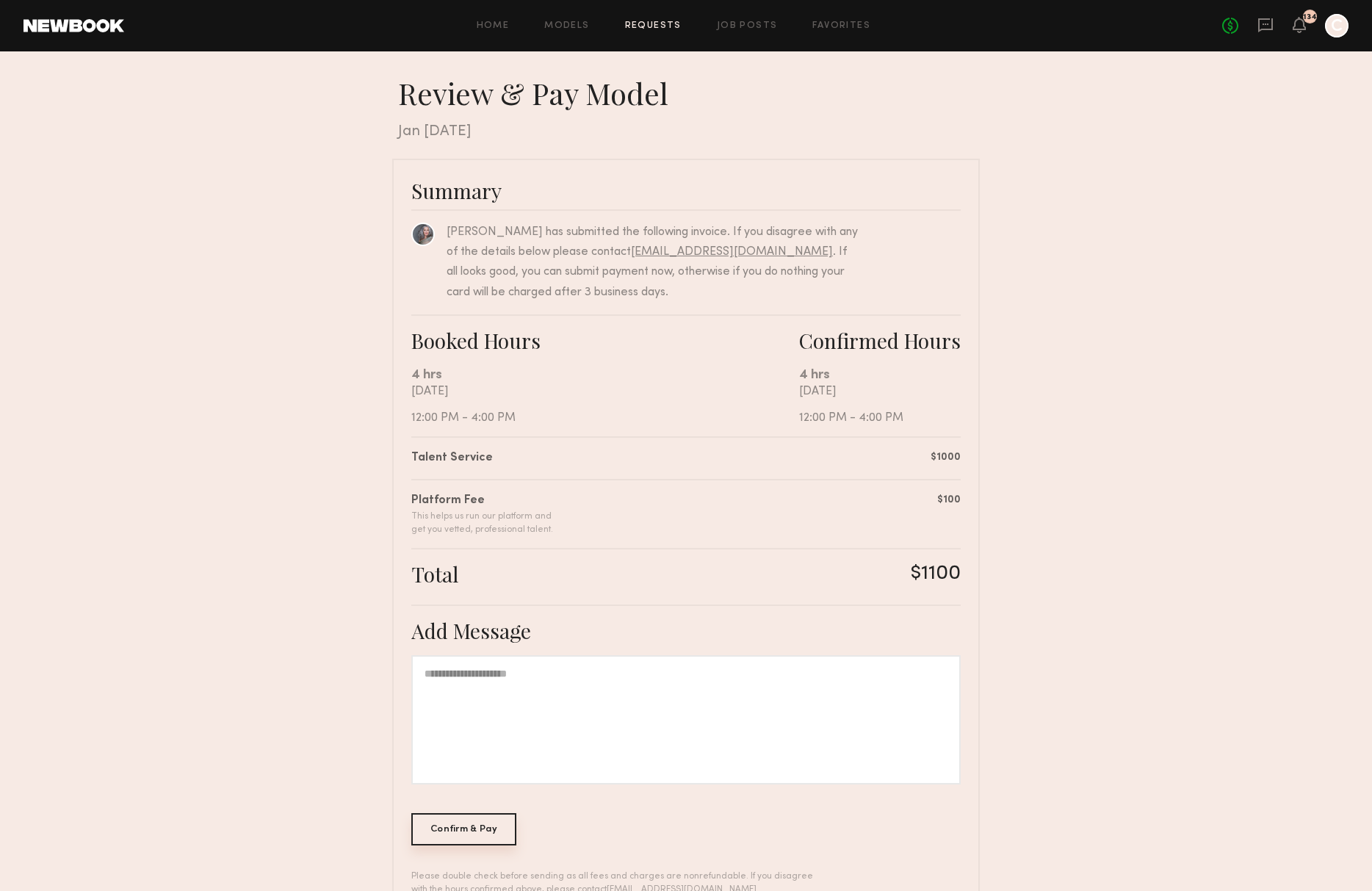
click at [465, 835] on div "Confirm & Pay" at bounding box center [464, 829] width 105 height 32
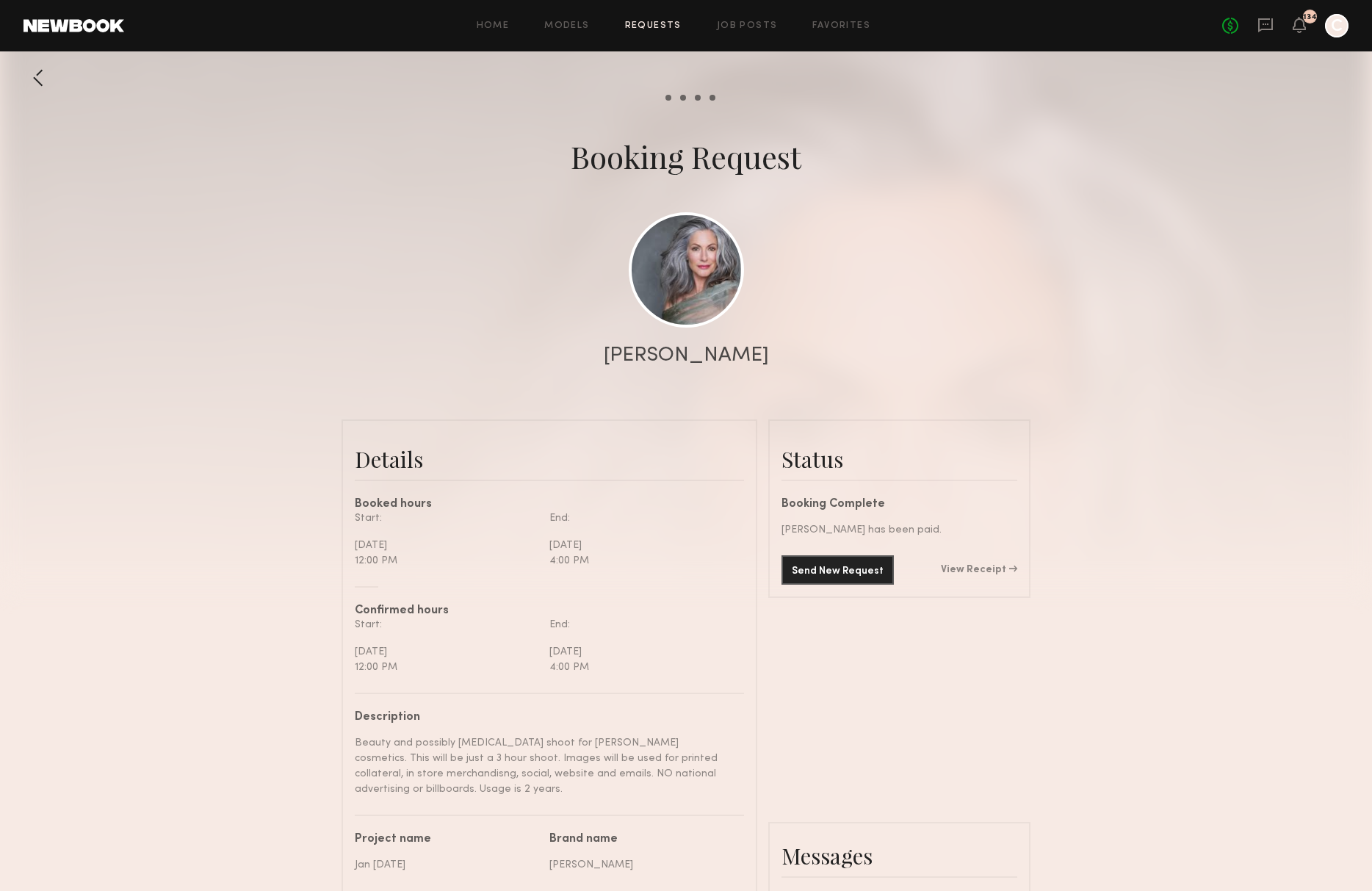
scroll to position [1554, 0]
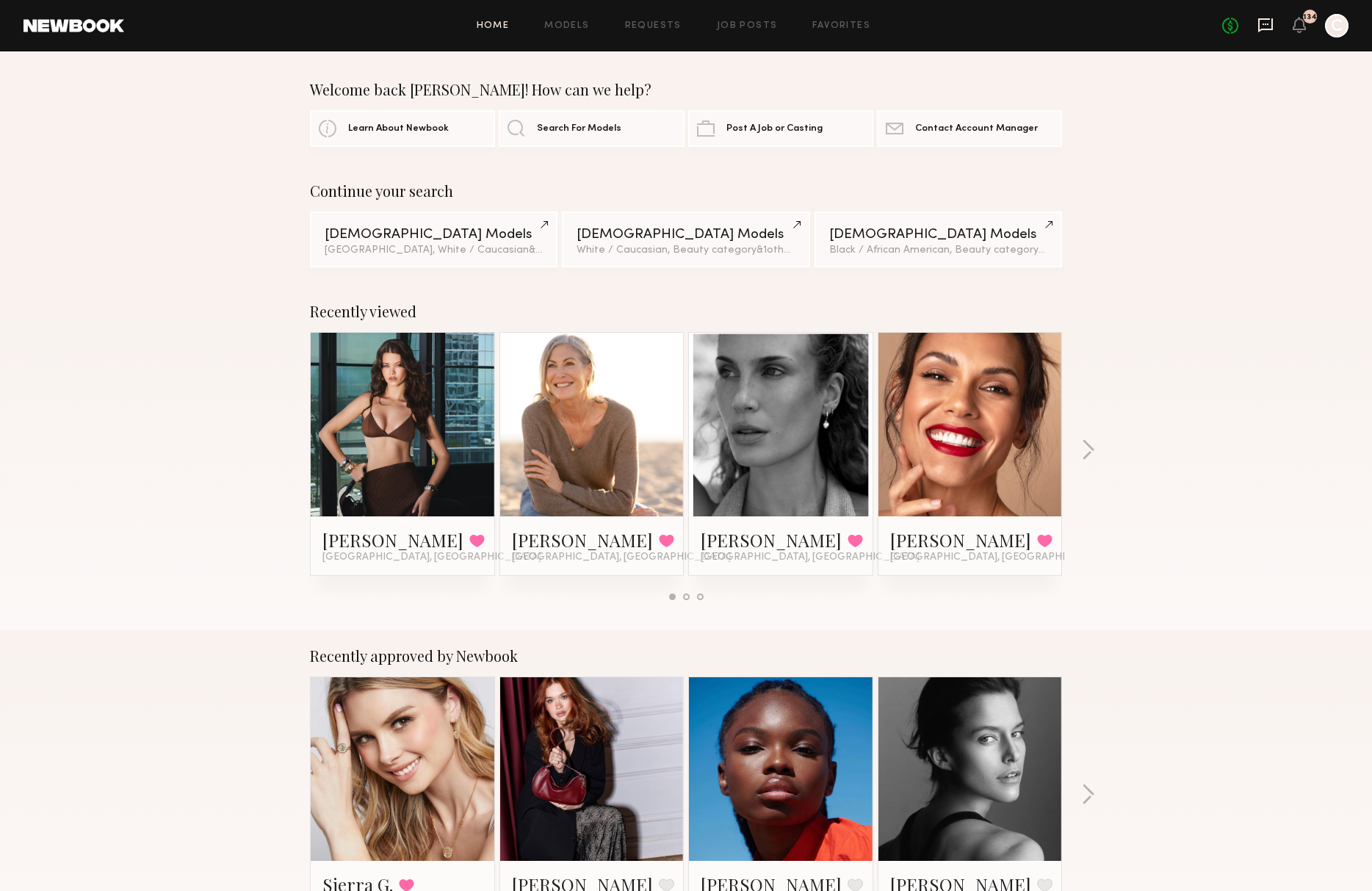
click at [1263, 24] on icon at bounding box center [1265, 24] width 6 height 2
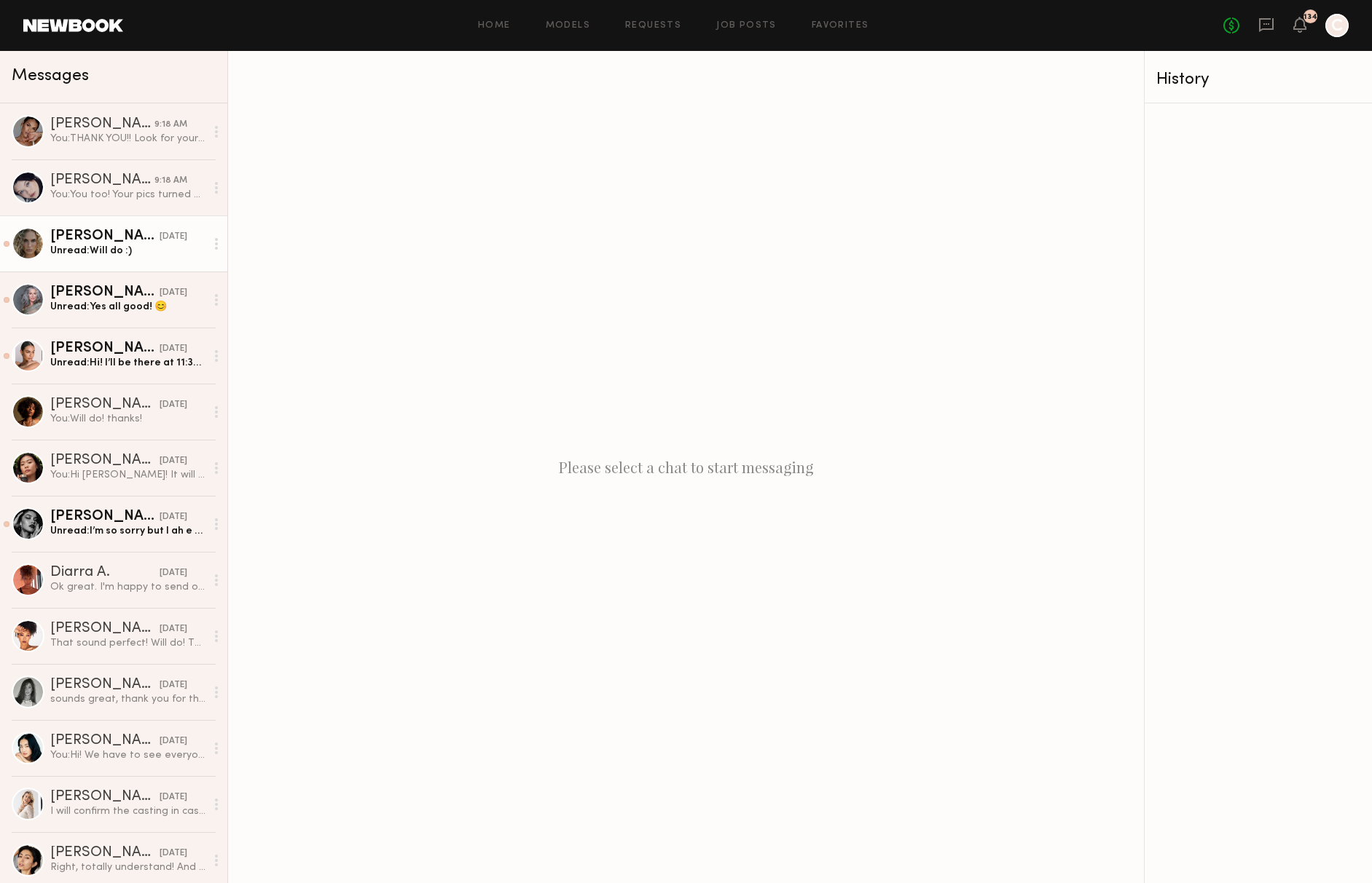
click at [126, 253] on div "Unread: Will do :)" at bounding box center [127, 250] width 155 height 13
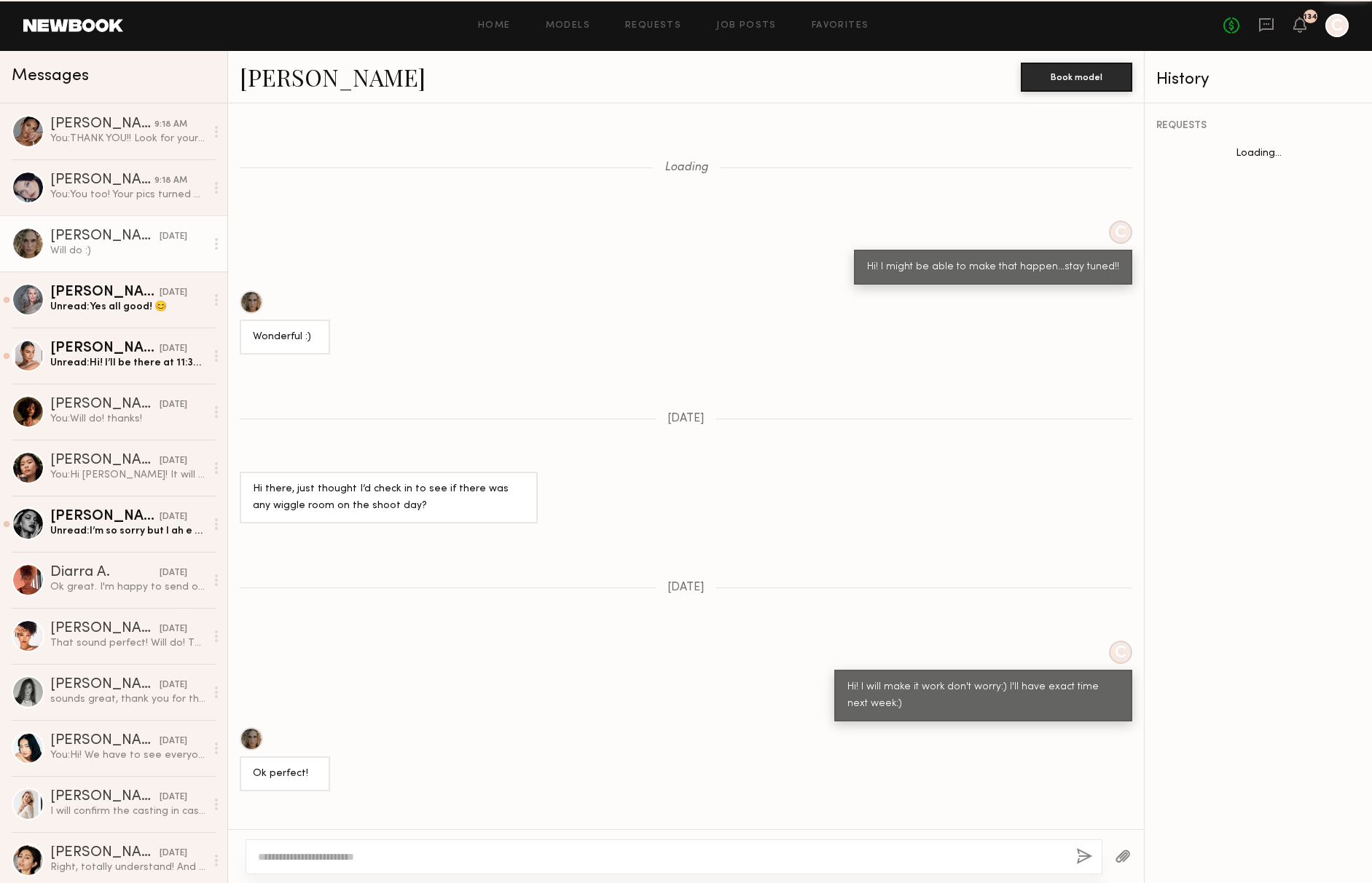
scroll to position [658, 0]
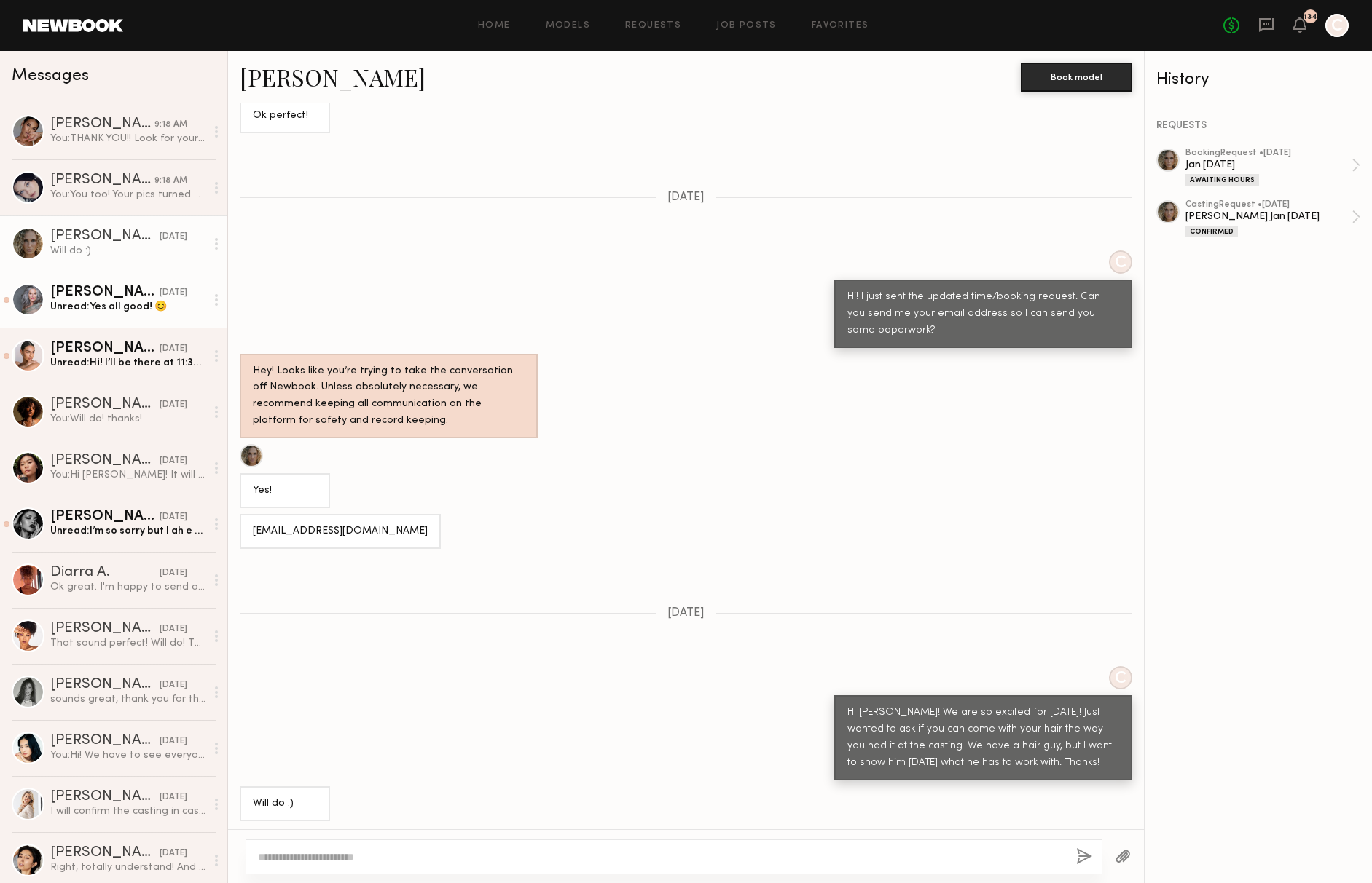
click at [68, 312] on div "Unread: Yes all good! 😊" at bounding box center [127, 307] width 155 height 13
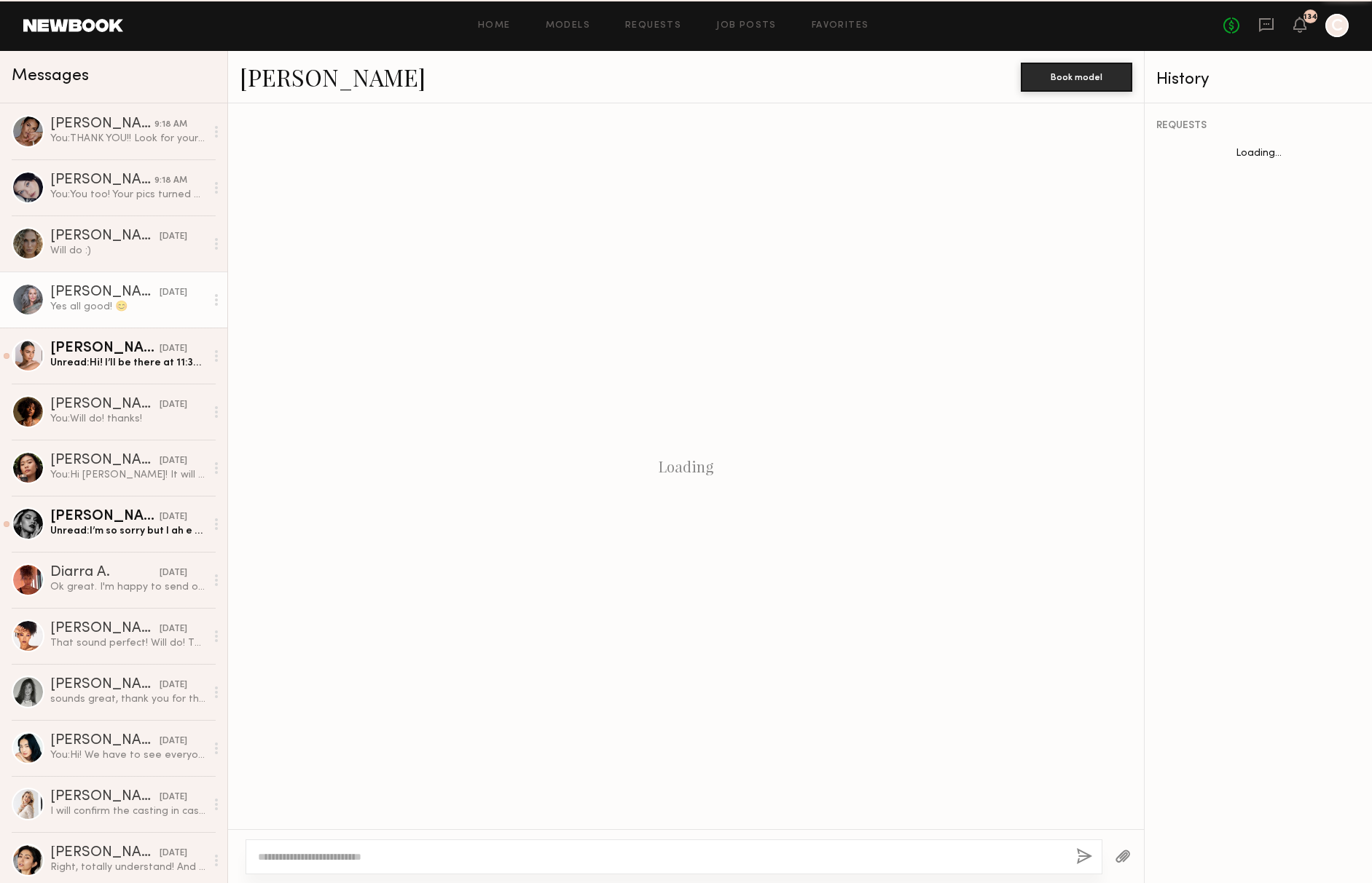
scroll to position [940, 0]
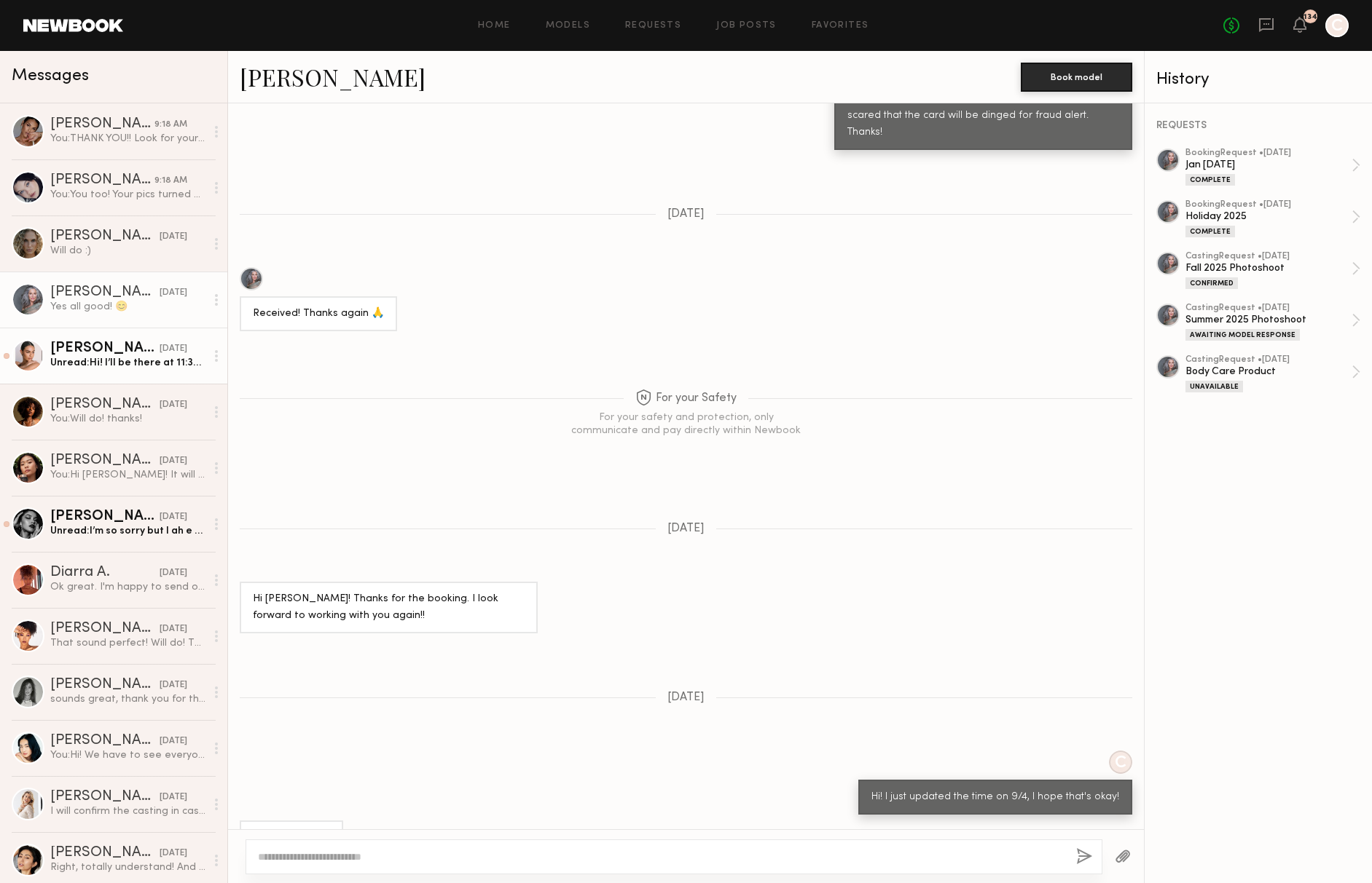
click at [79, 362] on div "Unread: Hi! I’ll be there at 11:30! See you ✨" at bounding box center [127, 362] width 155 height 13
